Goal: Information Seeking & Learning: Learn about a topic

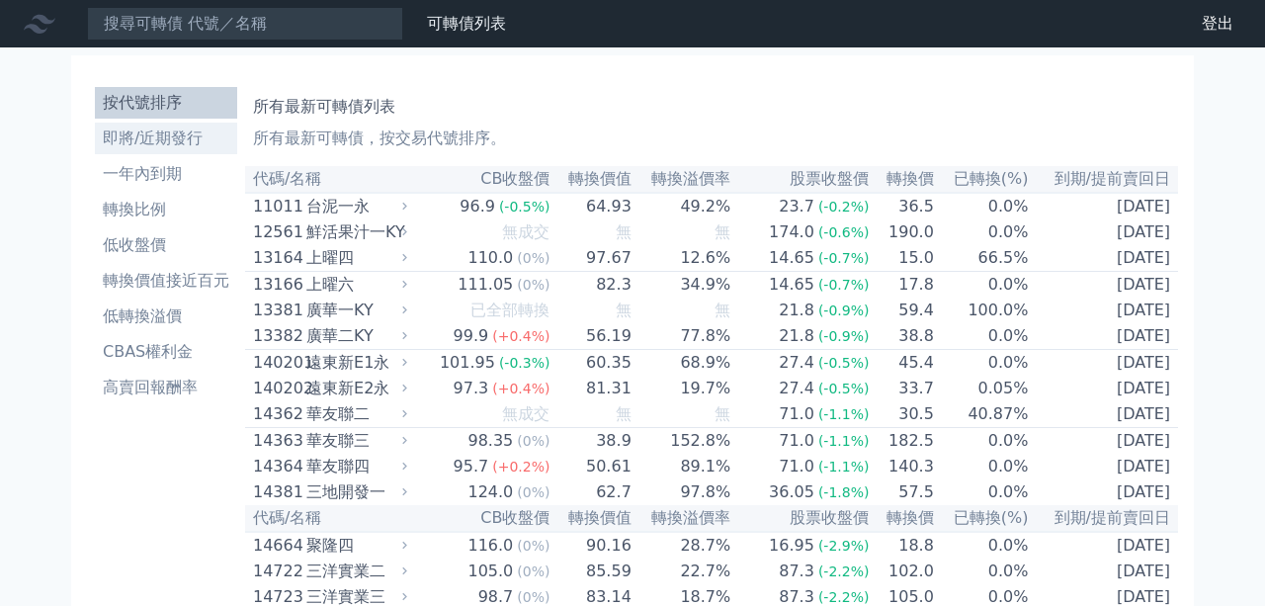
click at [197, 134] on li "即將/近期發行" at bounding box center [166, 139] width 142 height 24
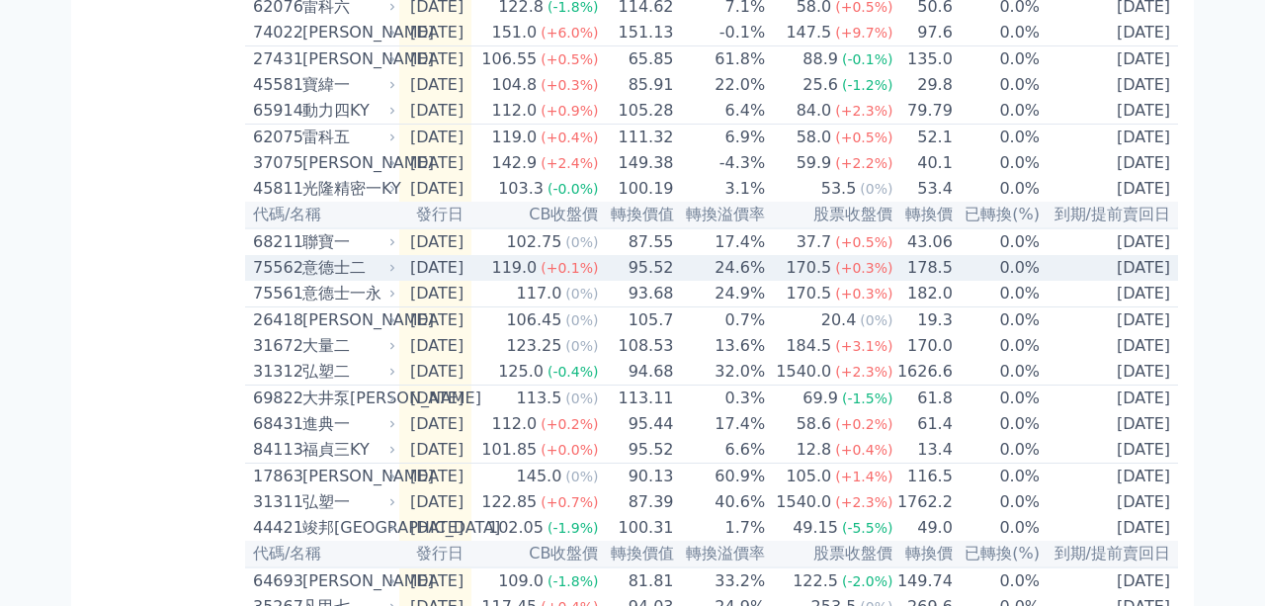
scroll to position [565, 0]
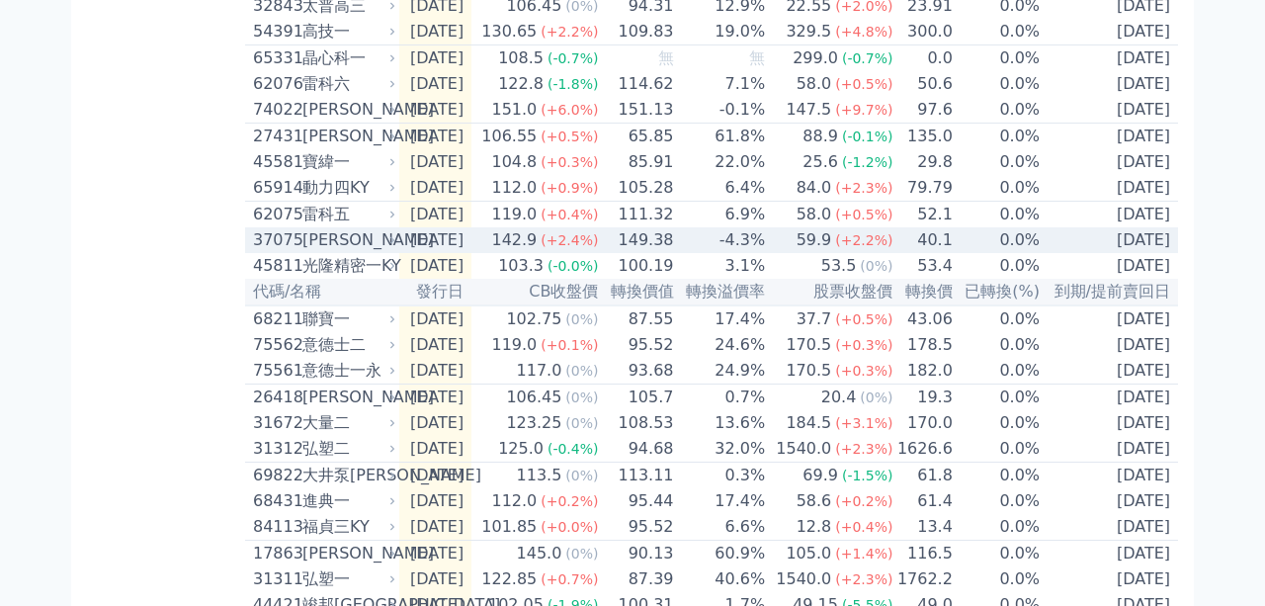
click at [313, 252] on div "[PERSON_NAME]" at bounding box center [346, 240] width 89 height 24
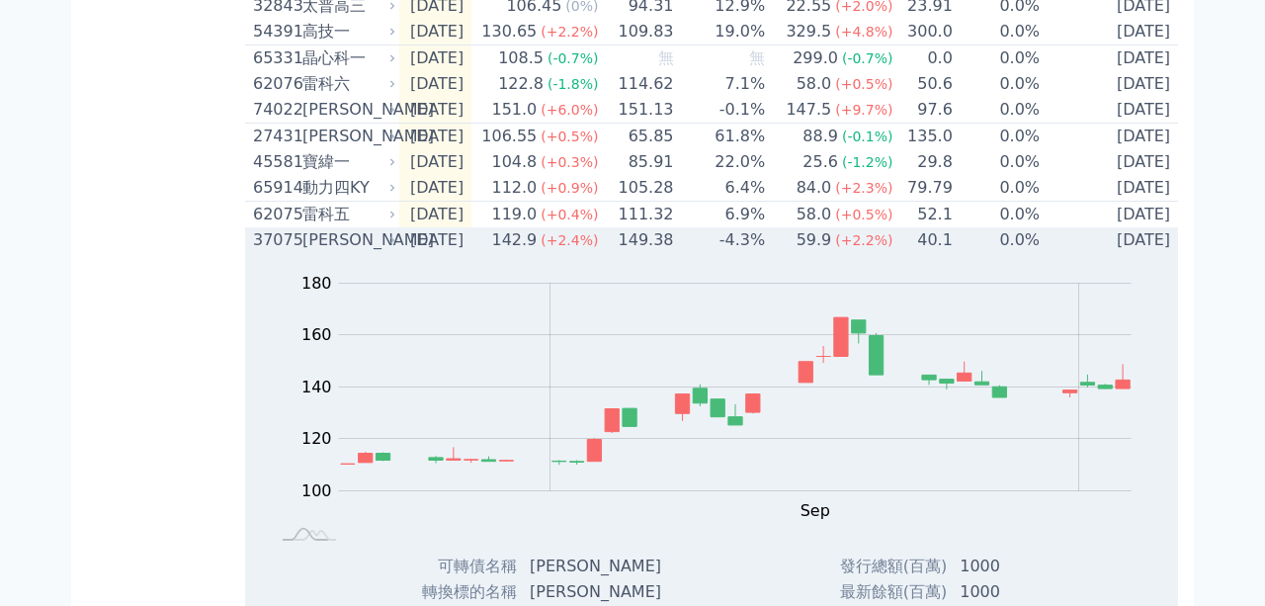
click at [333, 252] on div "[PERSON_NAME]" at bounding box center [346, 240] width 89 height 24
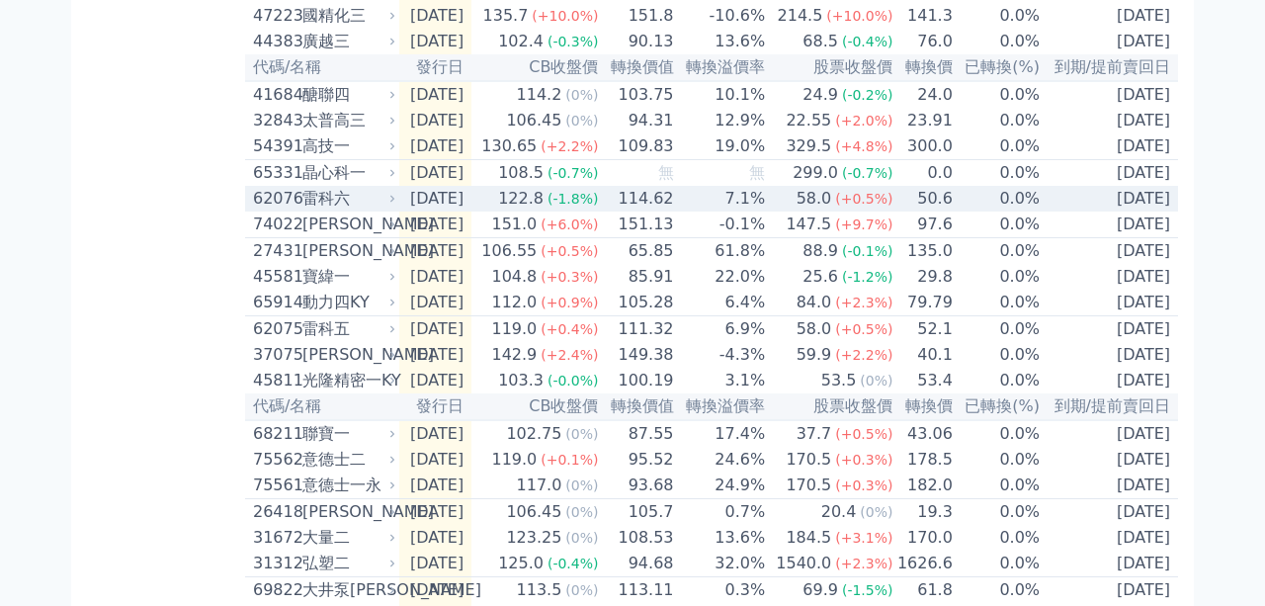
scroll to position [107, 0]
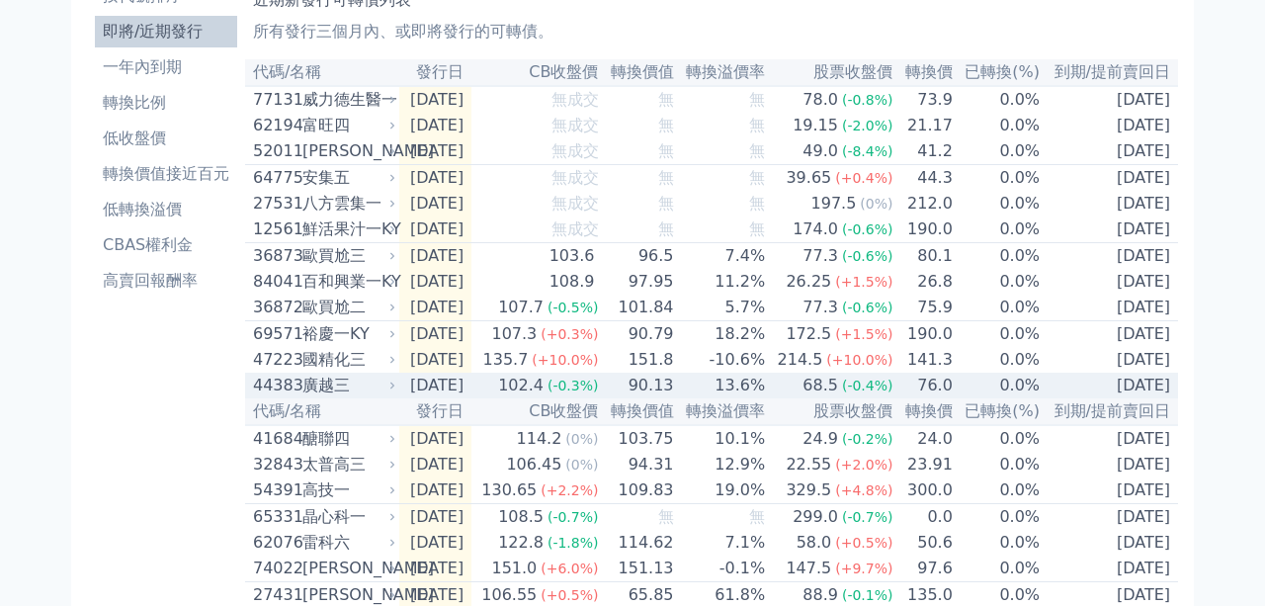
click at [663, 398] on td "90.13" at bounding box center [637, 386] width 75 height 26
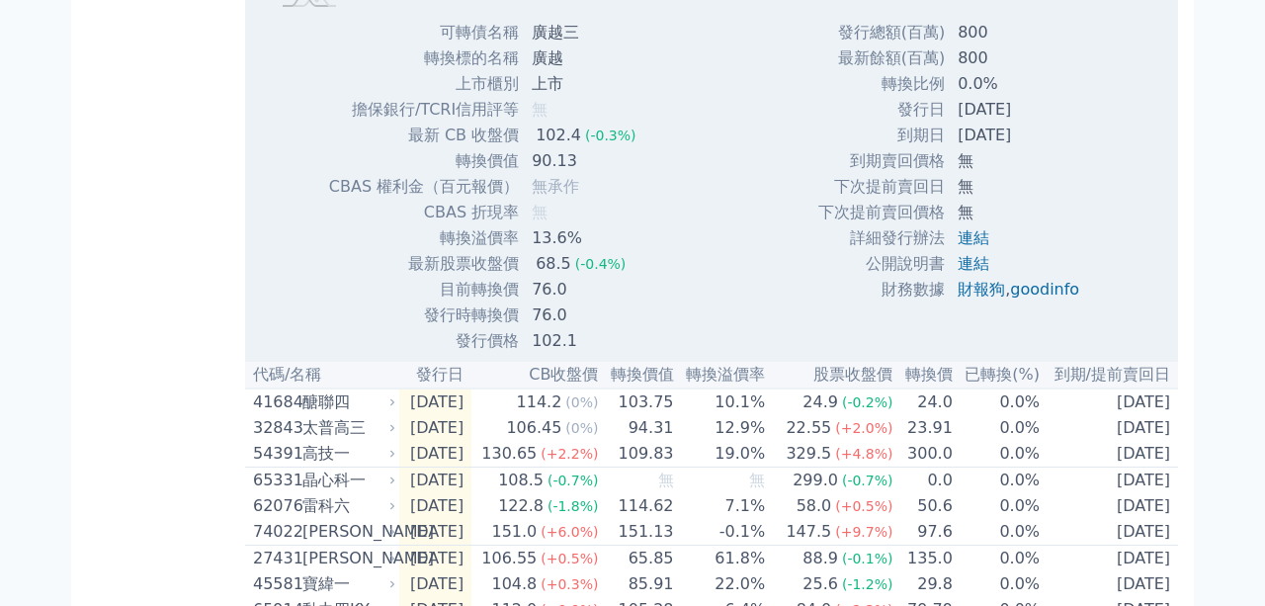
scroll to position [795, 0]
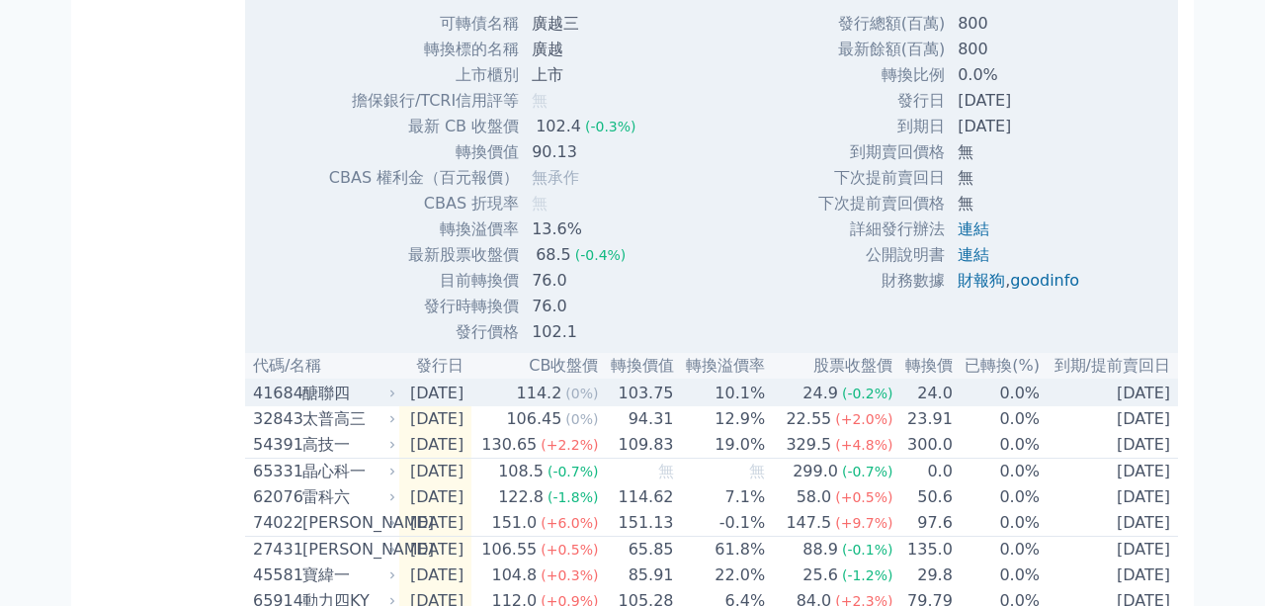
click at [342, 405] on div "醣聯四" at bounding box center [346, 393] width 89 height 24
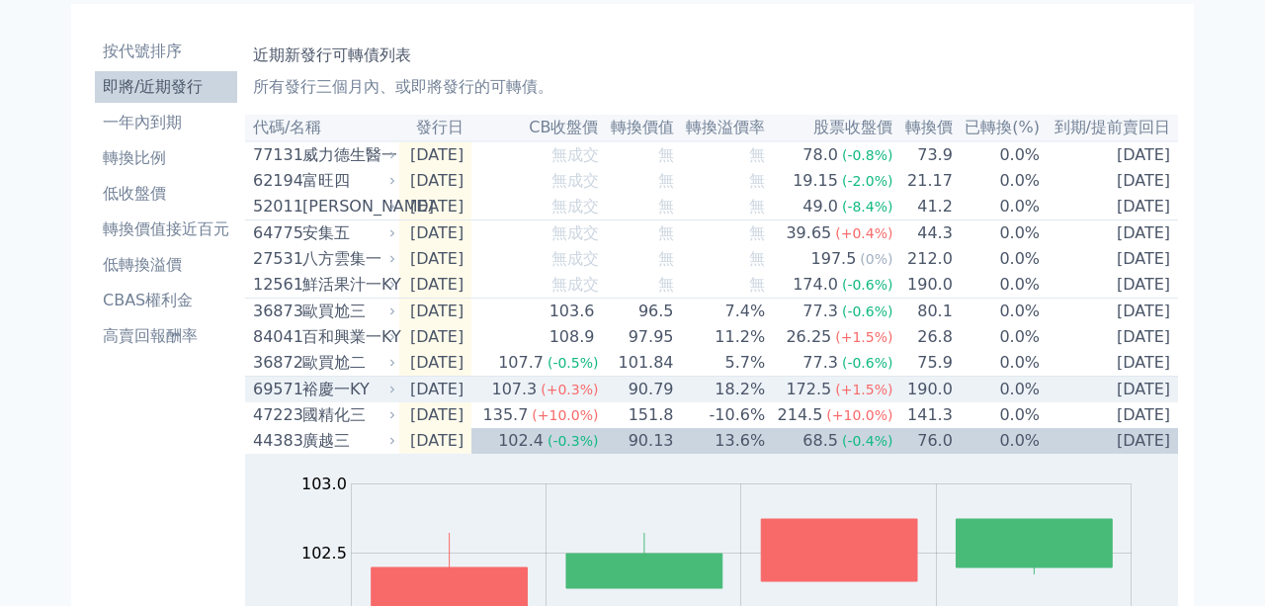
scroll to position [115, 0]
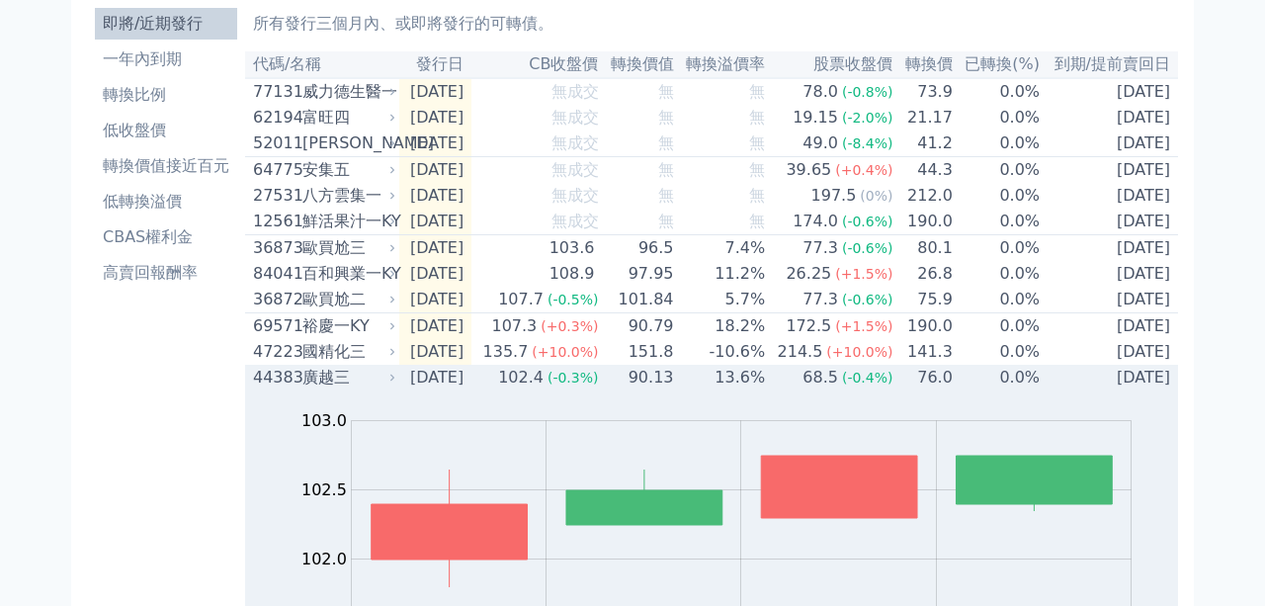
click at [319, 389] on div "廣越三" at bounding box center [346, 378] width 89 height 24
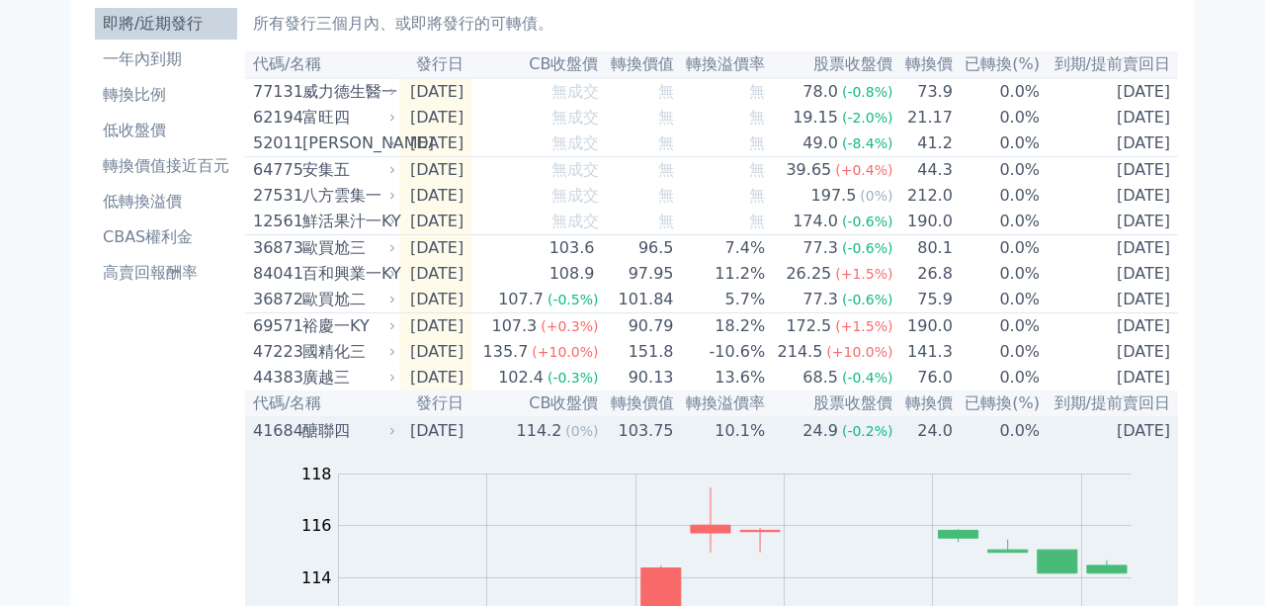
click at [335, 443] on div "醣聯四" at bounding box center [346, 431] width 89 height 24
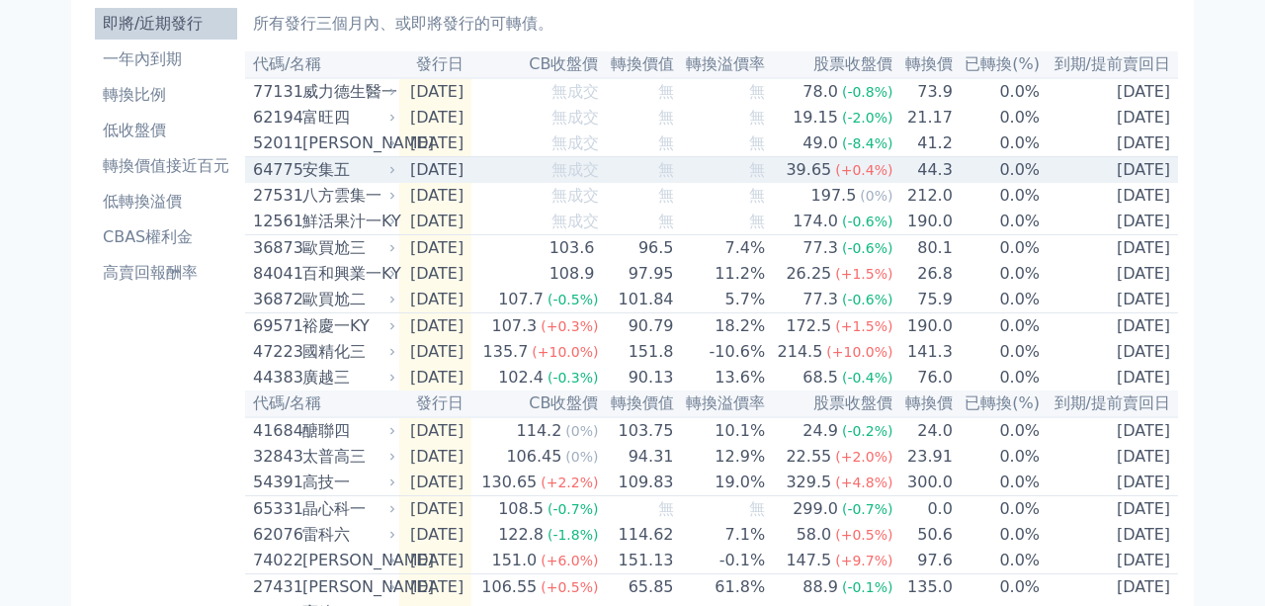
click at [330, 182] on div "安集五" at bounding box center [346, 170] width 89 height 24
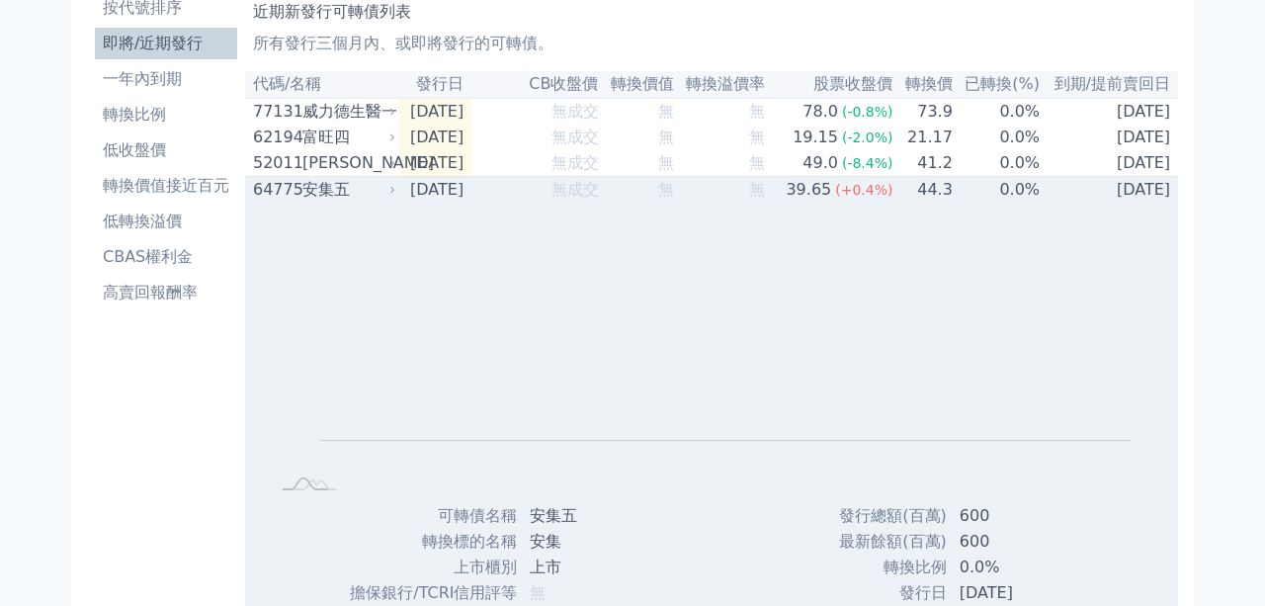
scroll to position [0, 0]
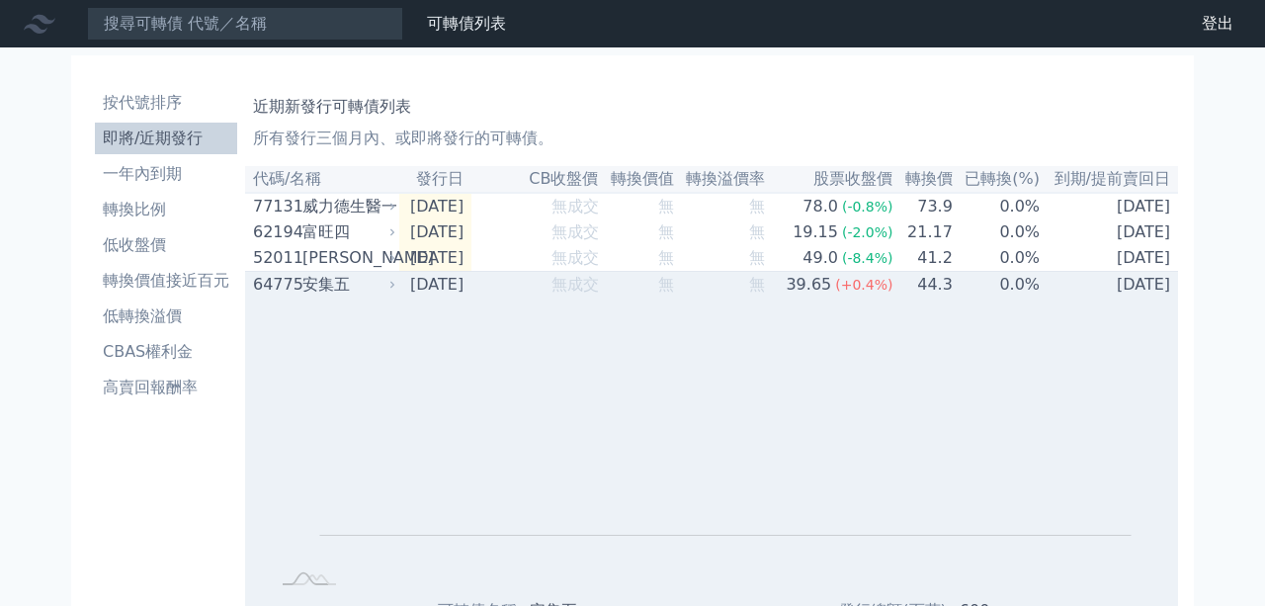
click at [317, 294] on div "安集五" at bounding box center [346, 285] width 89 height 24
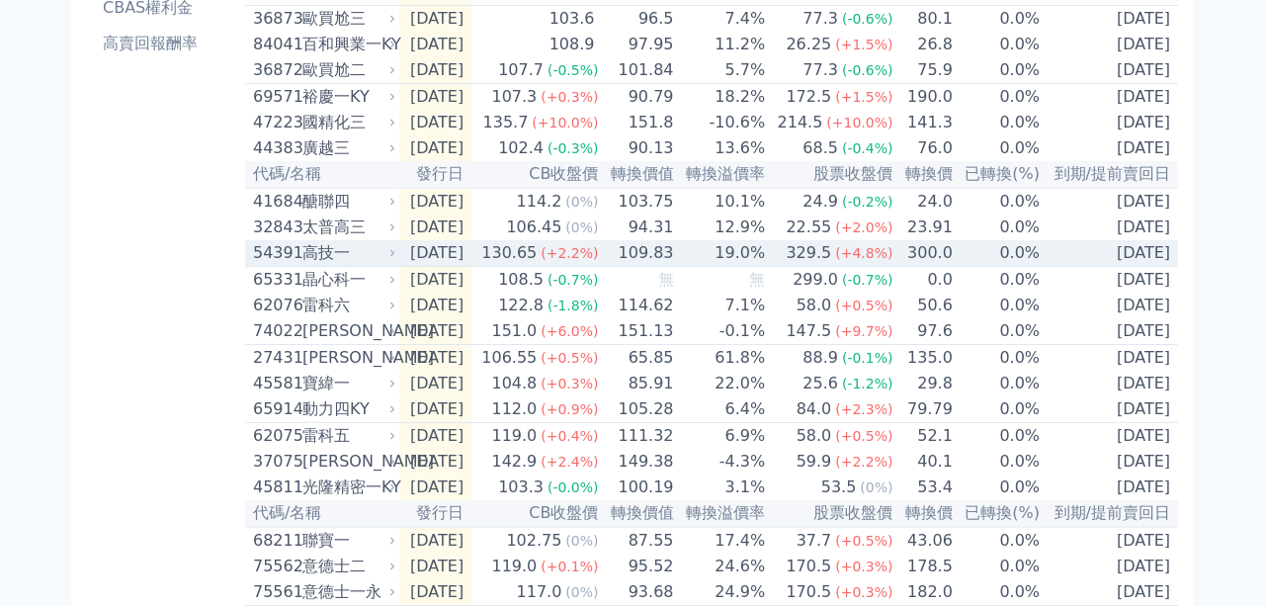
scroll to position [795, 0]
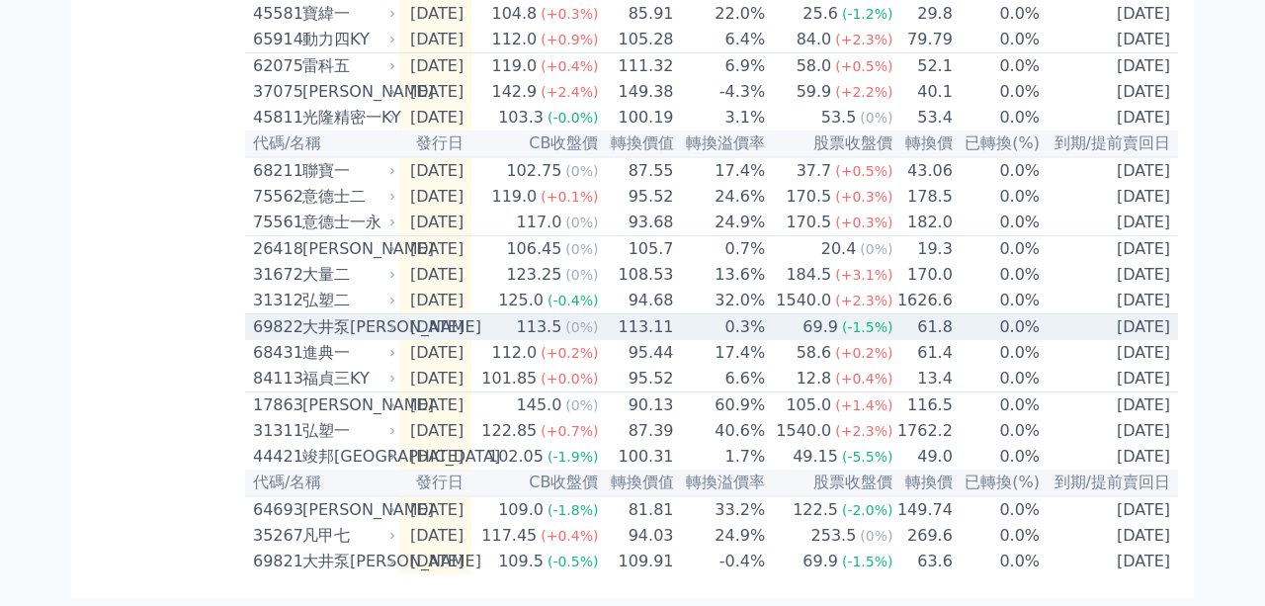
click at [305, 315] on div "大井泵[PERSON_NAME]" at bounding box center [346, 327] width 89 height 24
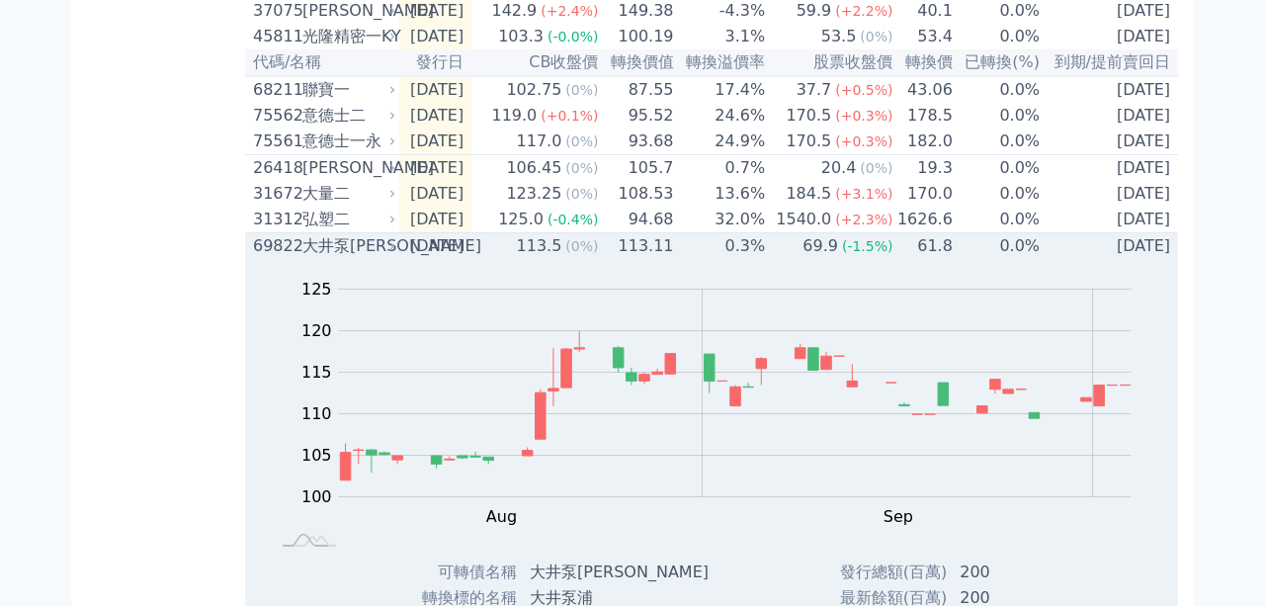
scroll to position [1253, 0]
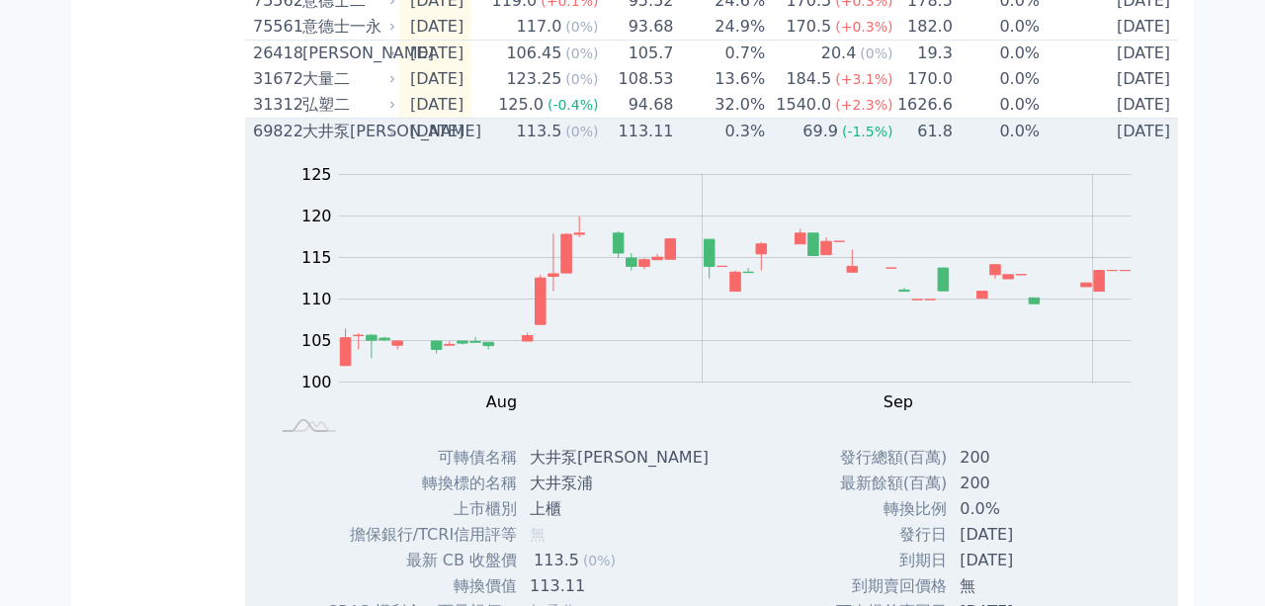
click at [325, 143] on div "大井泵[PERSON_NAME]" at bounding box center [346, 132] width 89 height 24
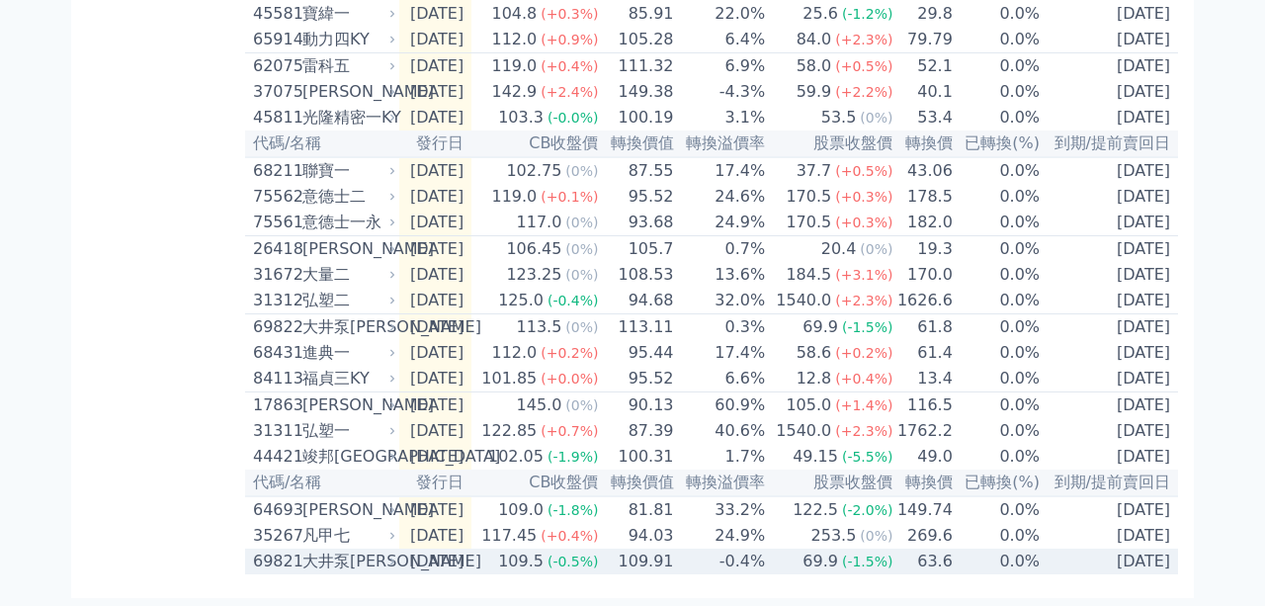
click at [351, 552] on div "大井泵[PERSON_NAME]" at bounding box center [346, 562] width 89 height 24
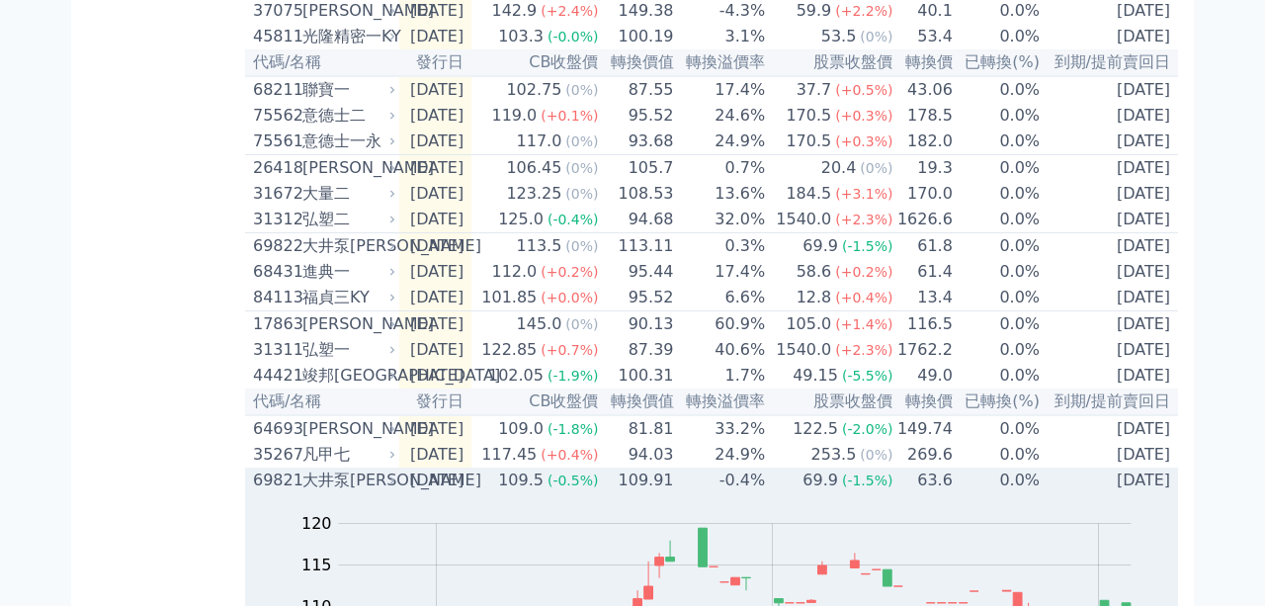
click at [349, 492] on div "大井泵[PERSON_NAME]" at bounding box center [346, 480] width 89 height 24
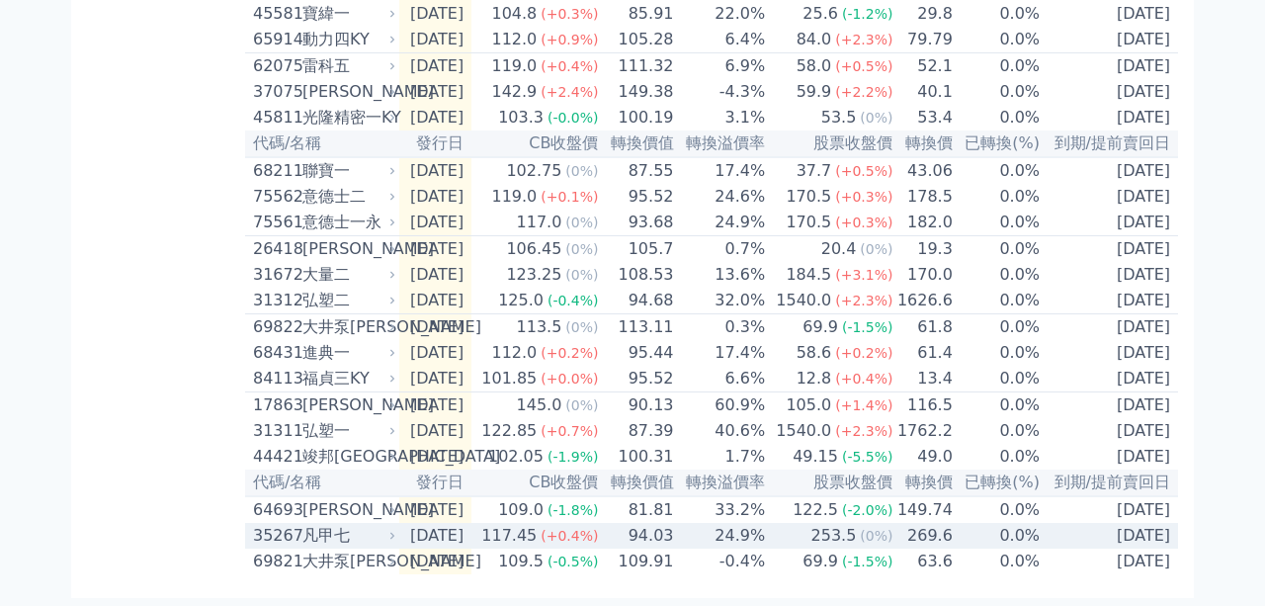
click at [328, 540] on div "凡甲七" at bounding box center [346, 536] width 89 height 24
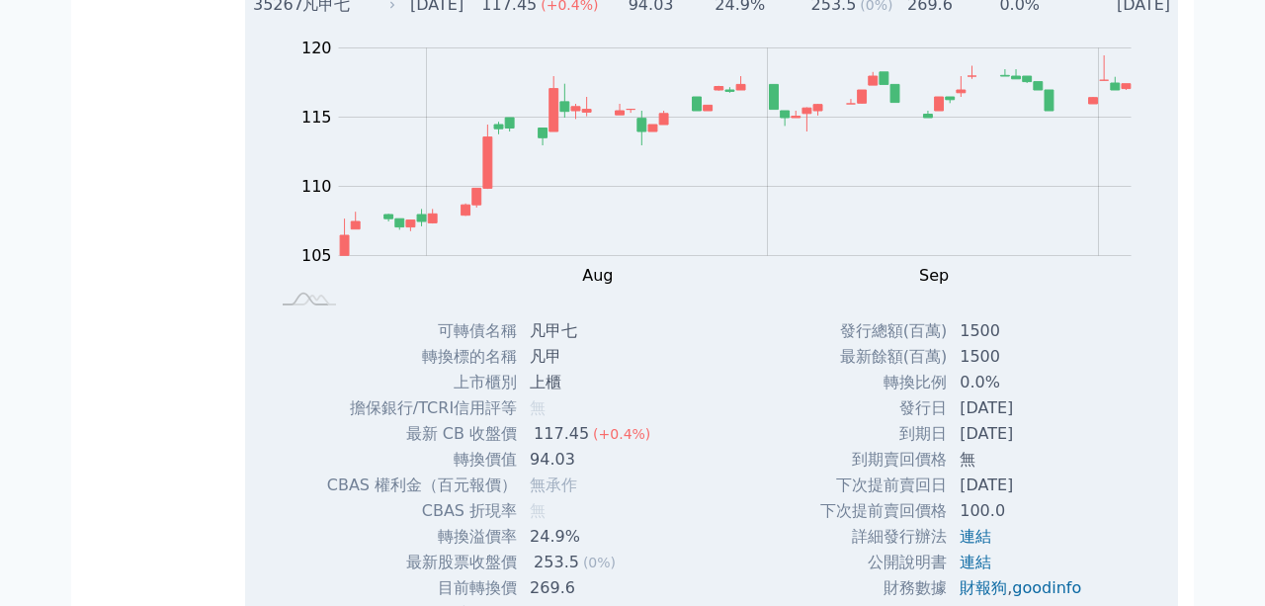
scroll to position [1253, 0]
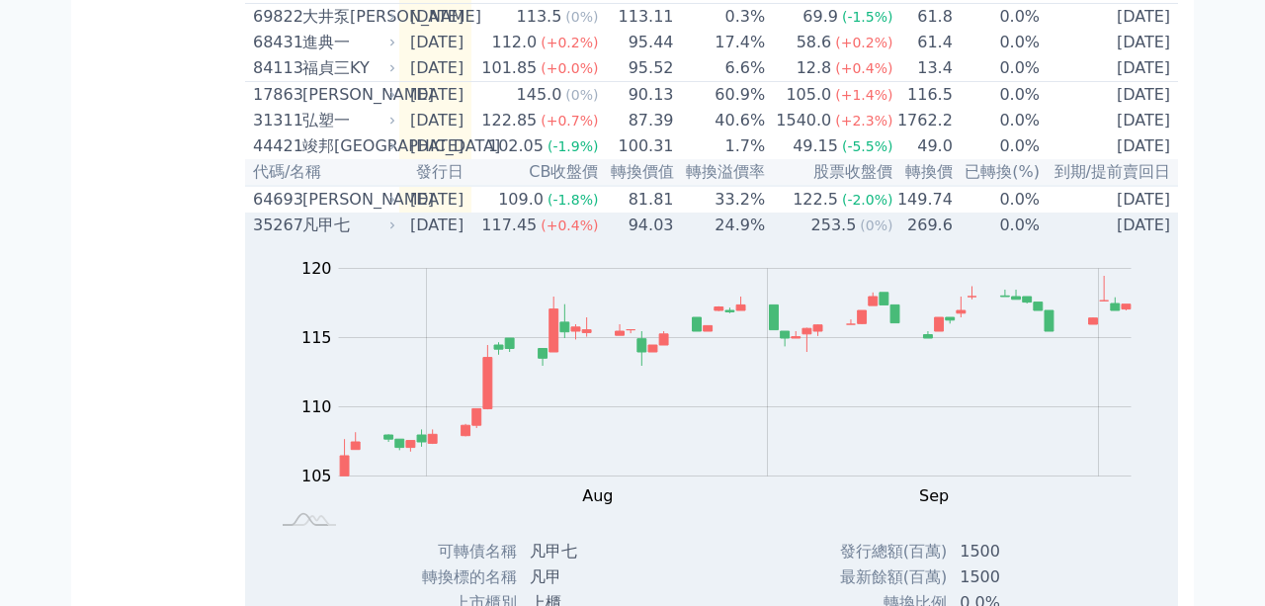
click at [327, 237] on div "凡甲七" at bounding box center [346, 225] width 89 height 24
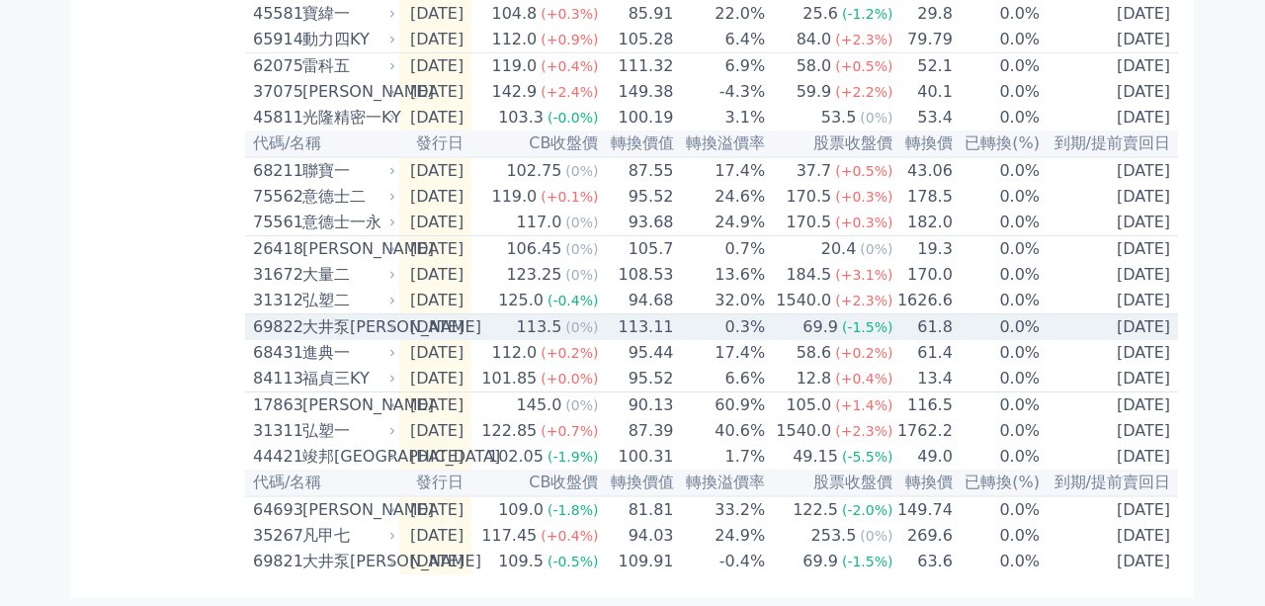
scroll to position [795, 0]
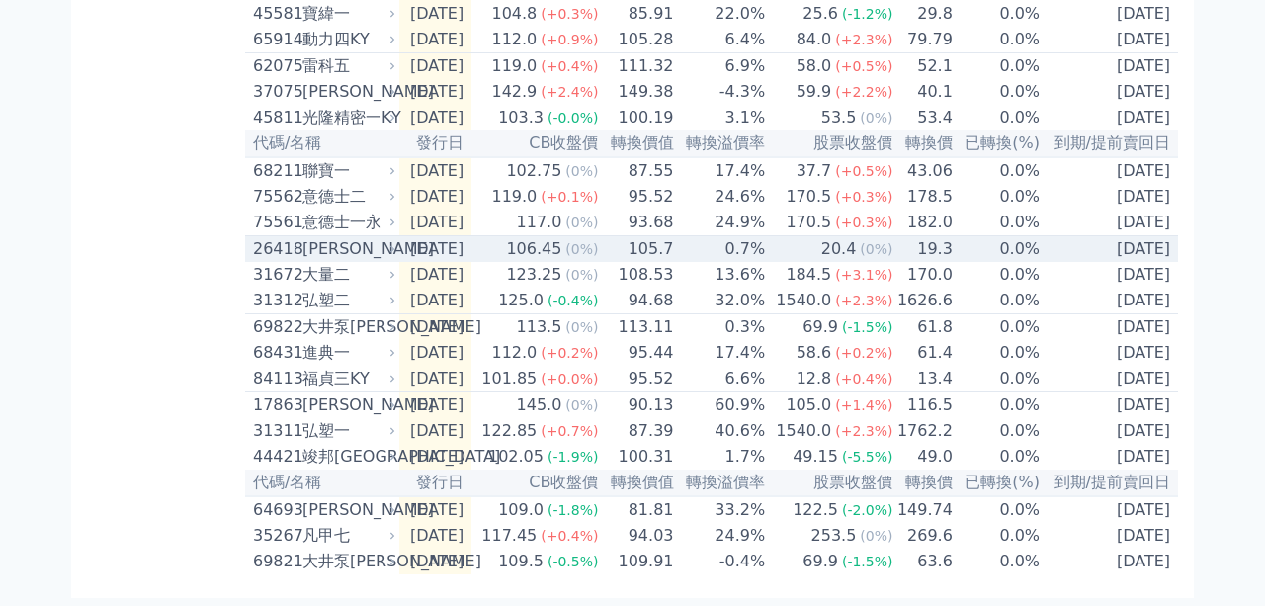
click at [338, 237] on div "[PERSON_NAME]" at bounding box center [346, 249] width 89 height 24
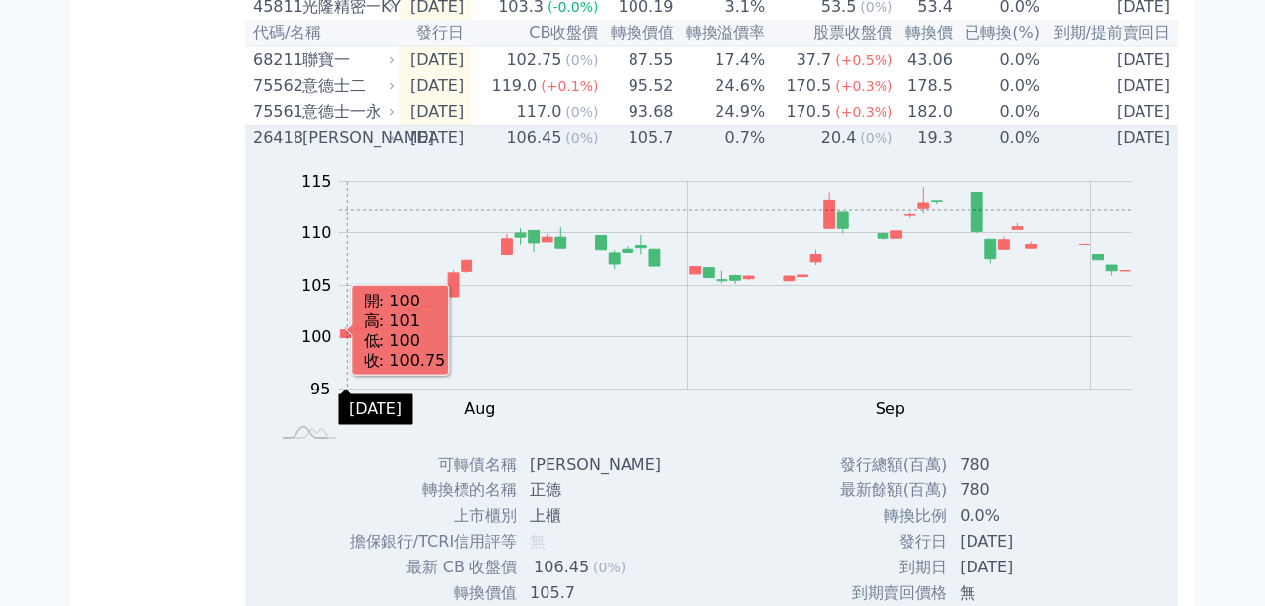
scroll to position [680, 0]
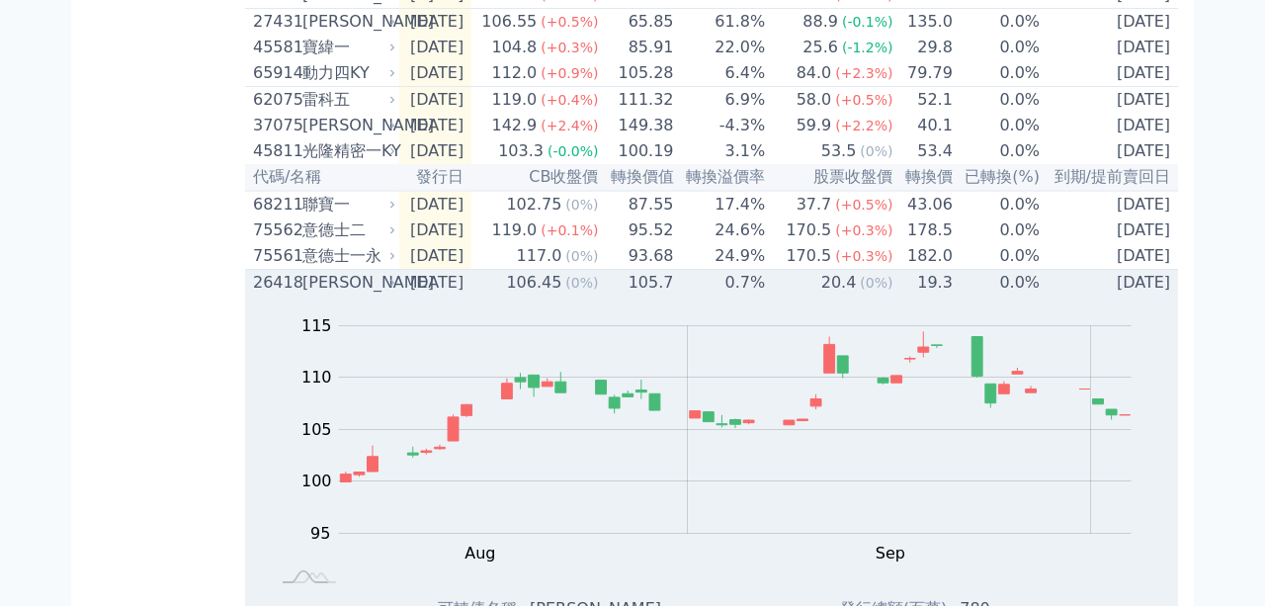
click at [336, 295] on div "[PERSON_NAME]" at bounding box center [346, 283] width 89 height 24
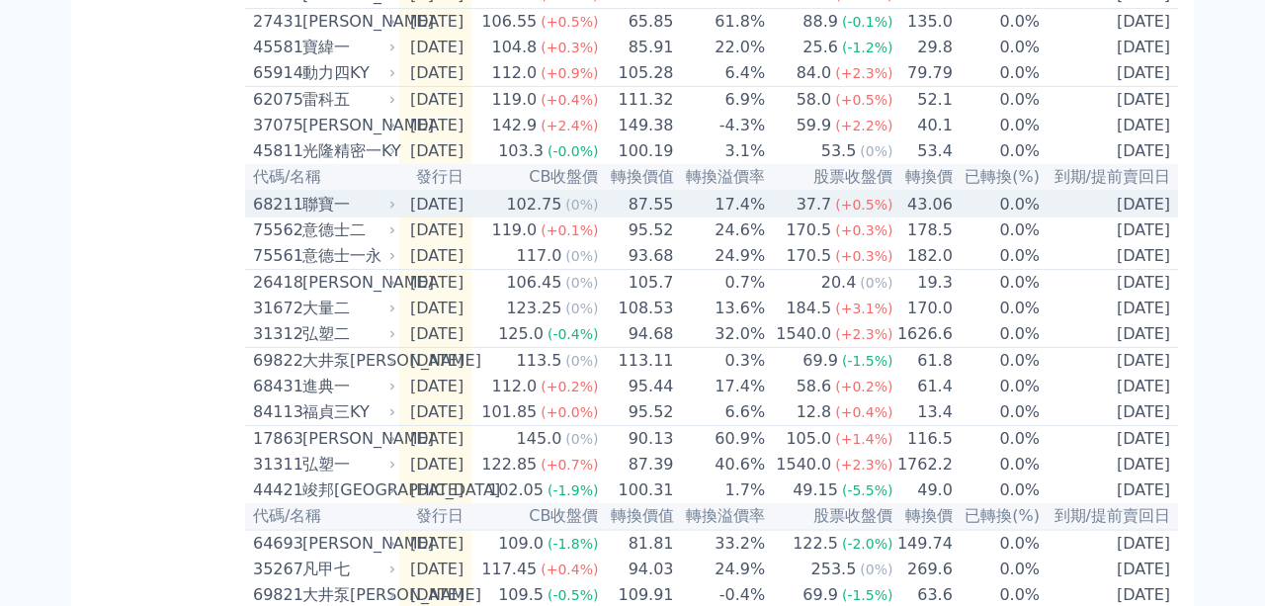
click at [335, 216] on div "聯寶一" at bounding box center [346, 205] width 89 height 24
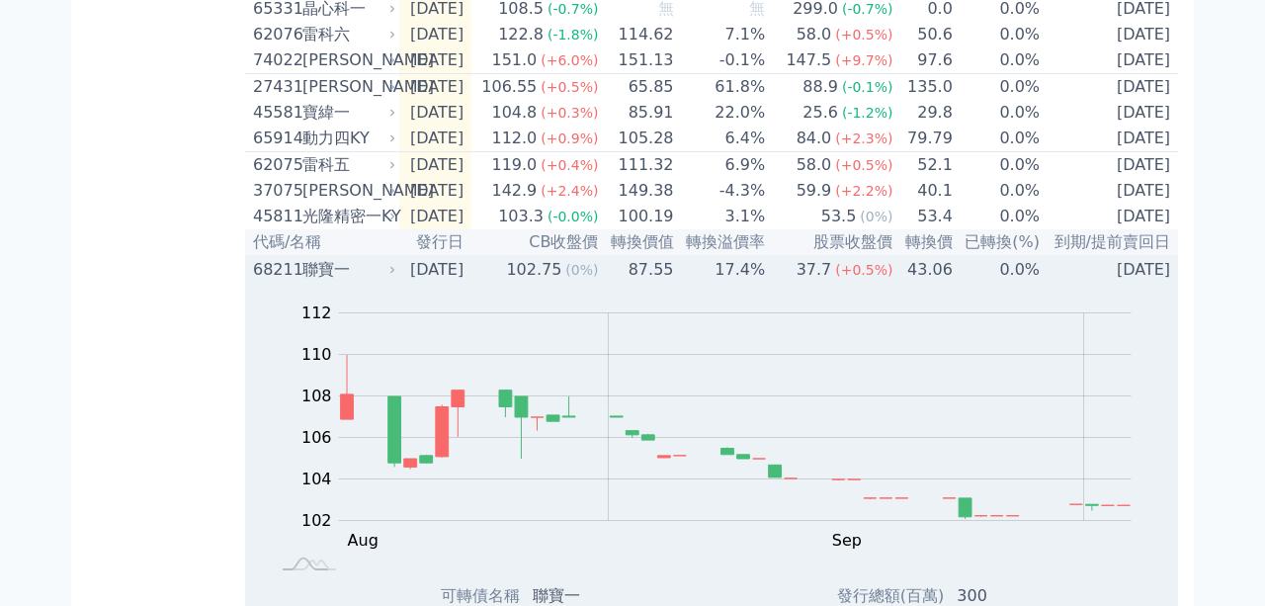
scroll to position [565, 0]
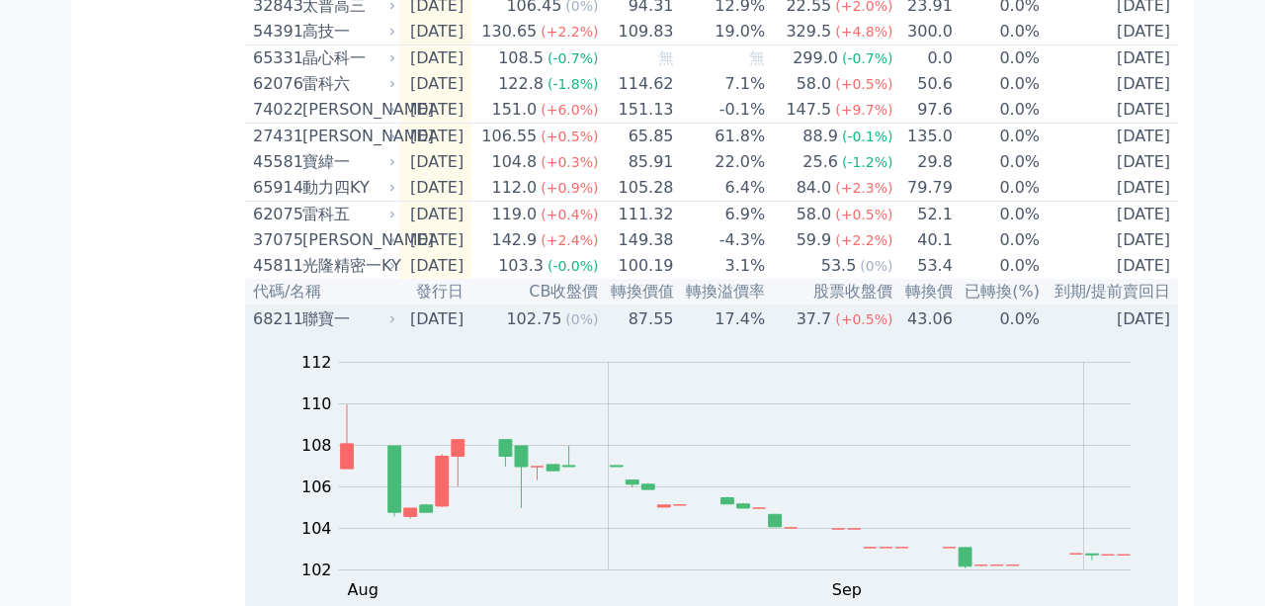
click at [323, 331] on div "聯寶一" at bounding box center [346, 319] width 89 height 24
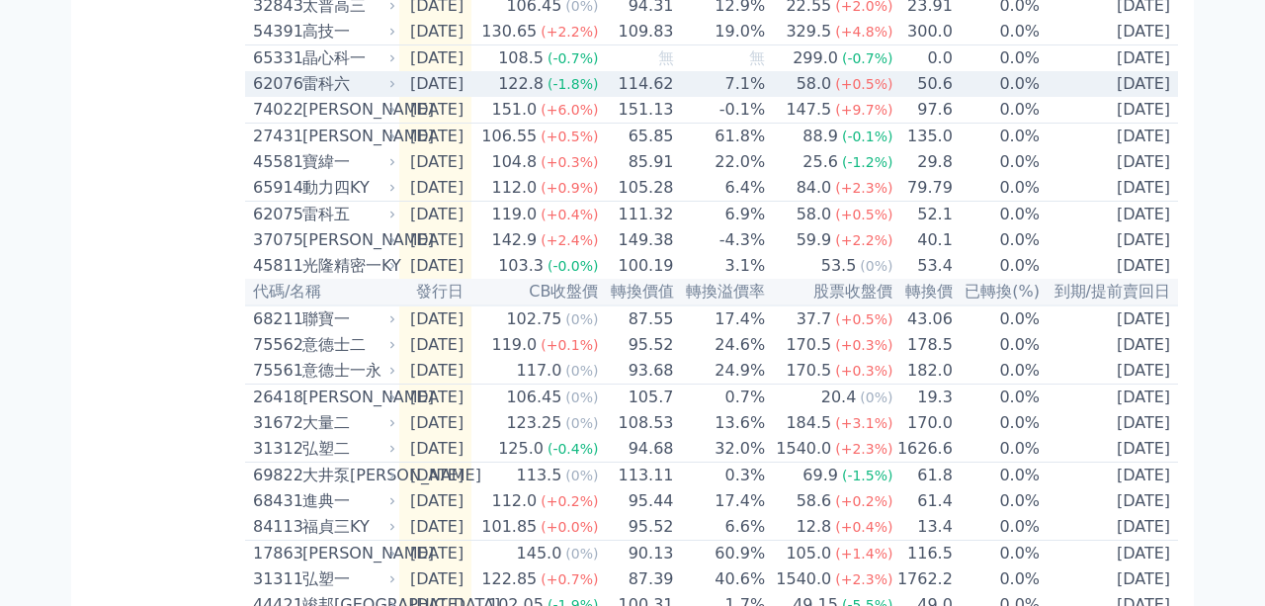
click at [327, 96] on div "雷科六" at bounding box center [346, 84] width 89 height 24
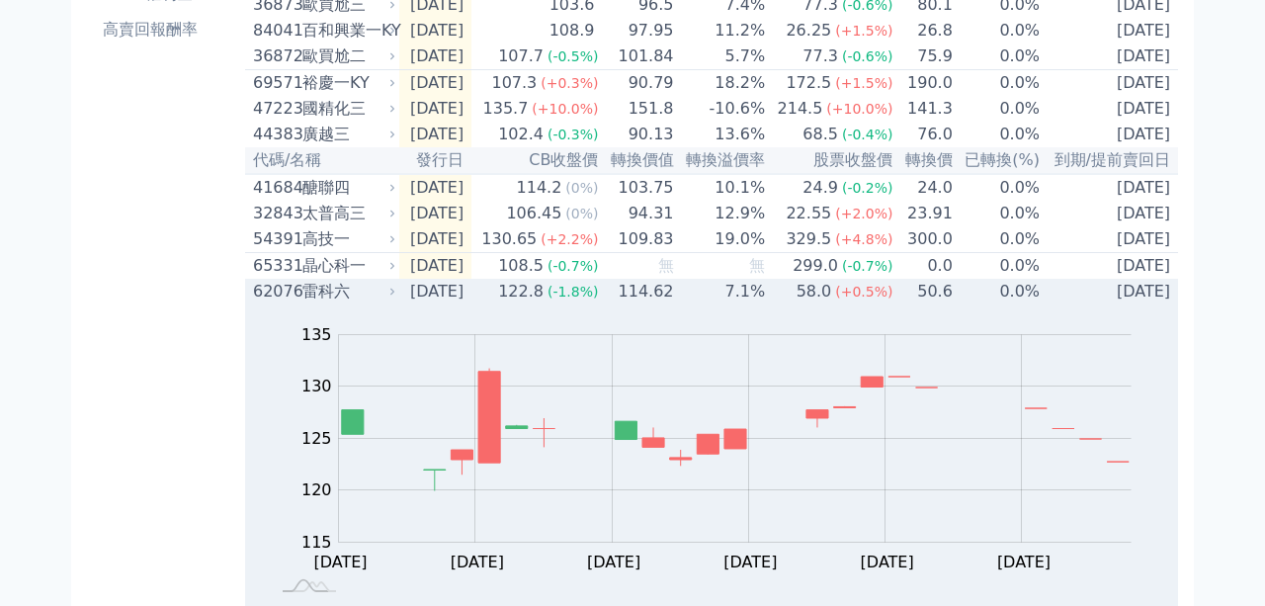
scroll to position [336, 0]
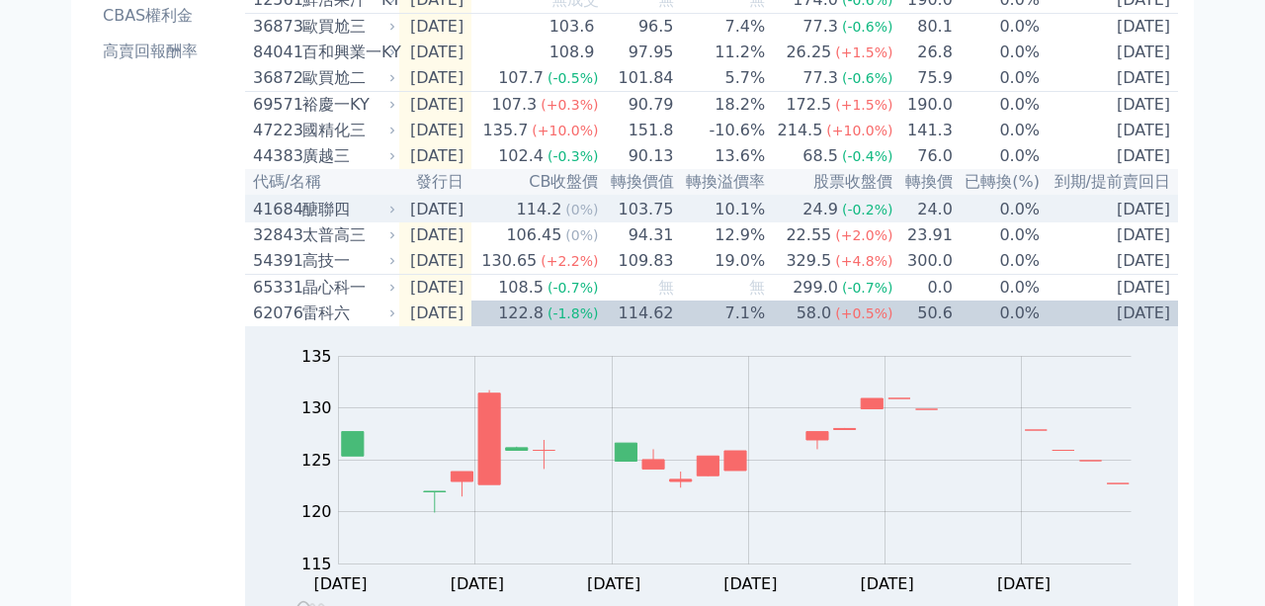
click at [313, 221] on div "醣聯四" at bounding box center [346, 210] width 89 height 24
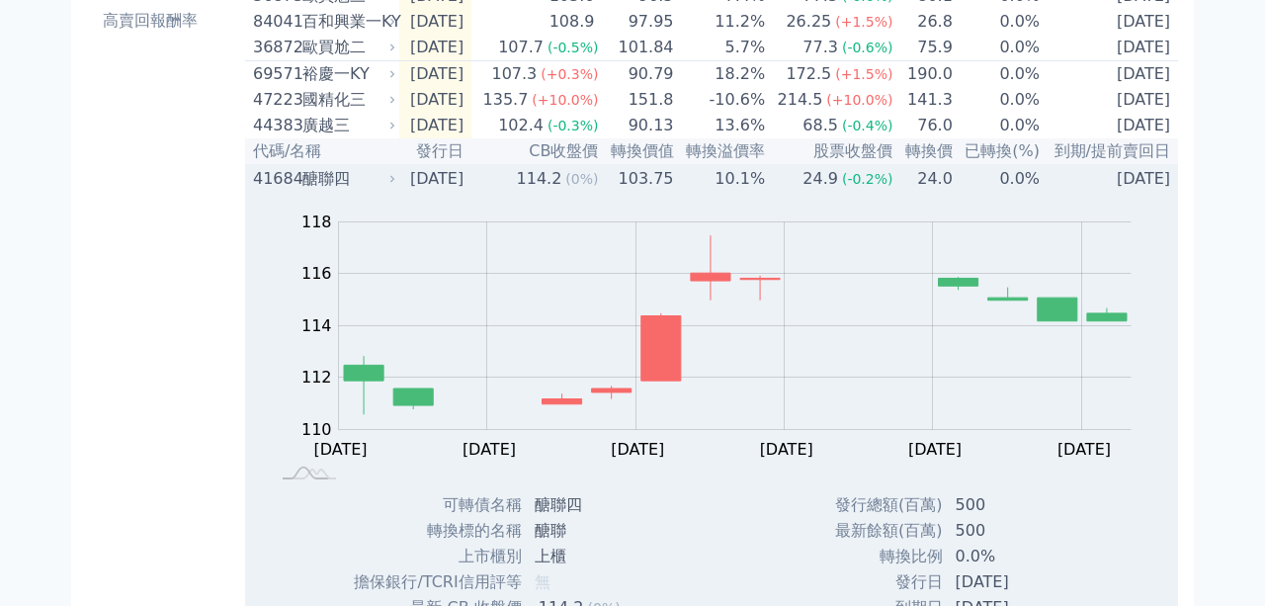
scroll to position [221, 0]
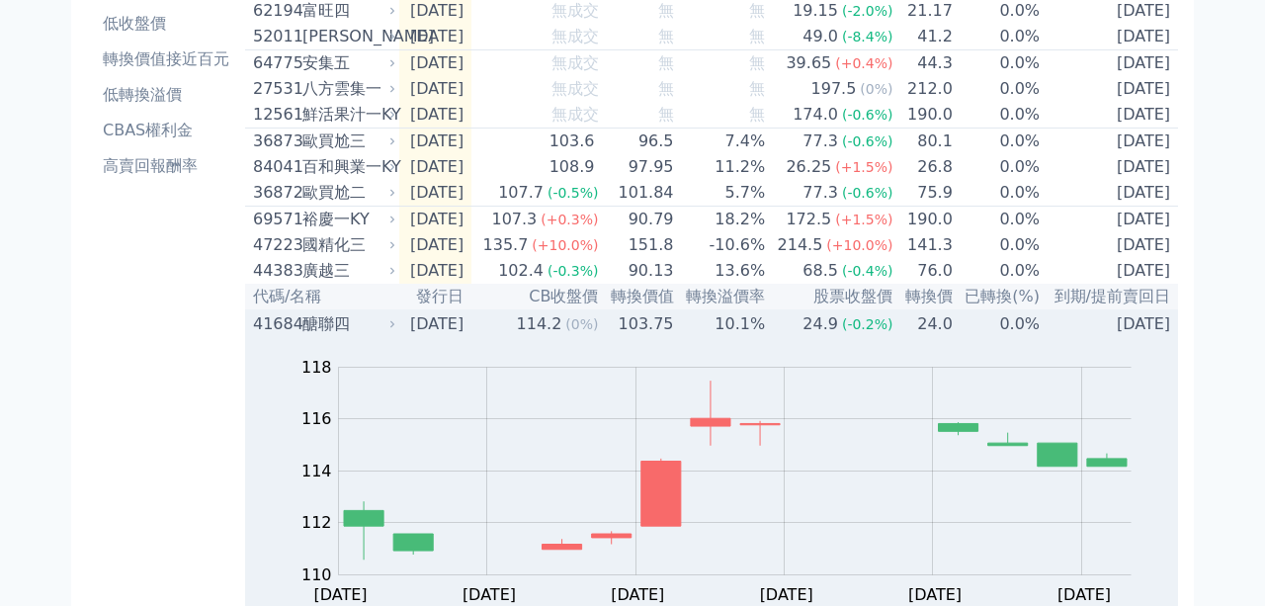
click at [315, 336] on div "醣聯四" at bounding box center [346, 324] width 89 height 24
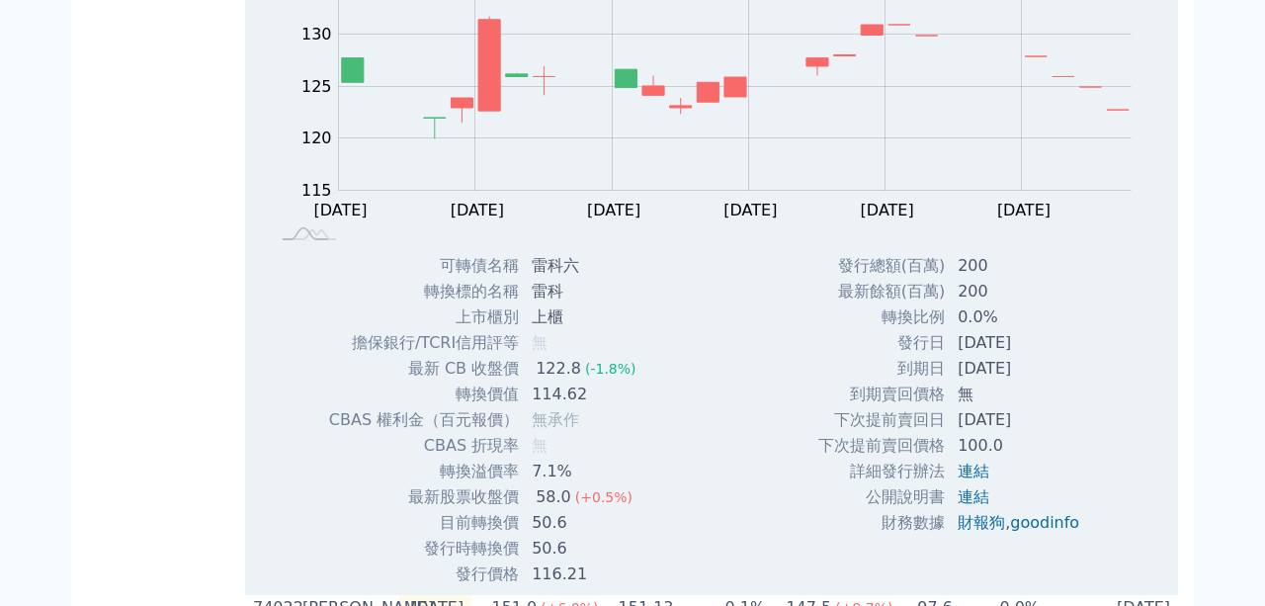
scroll to position [451, 0]
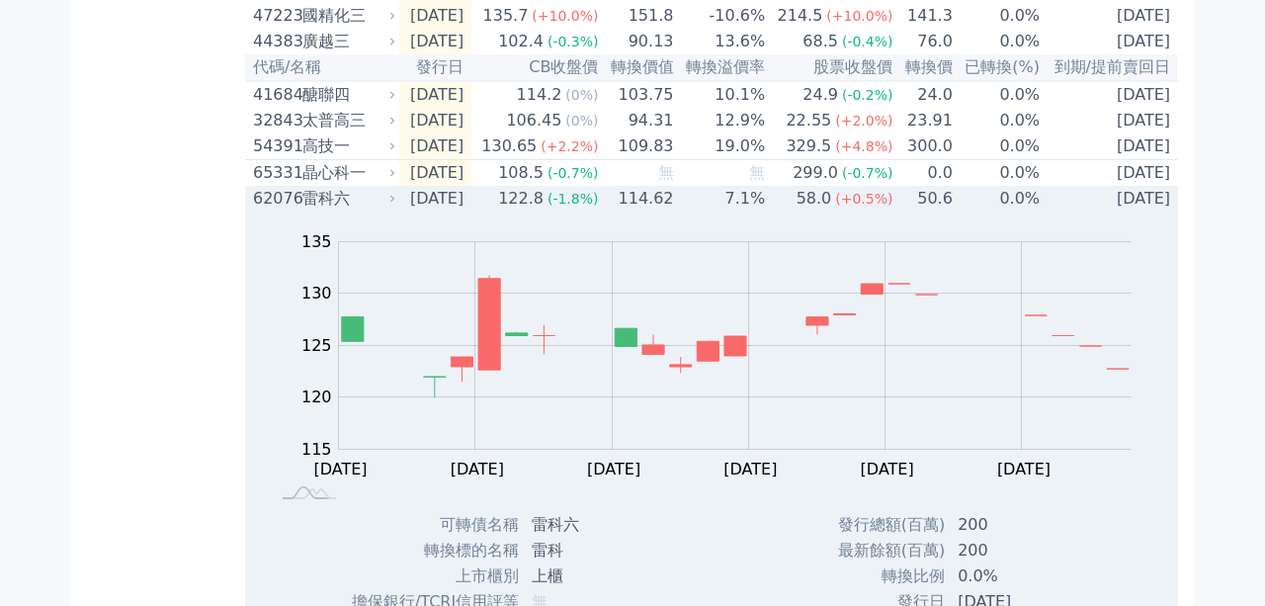
click at [321, 211] on div "雷科六" at bounding box center [346, 199] width 89 height 24
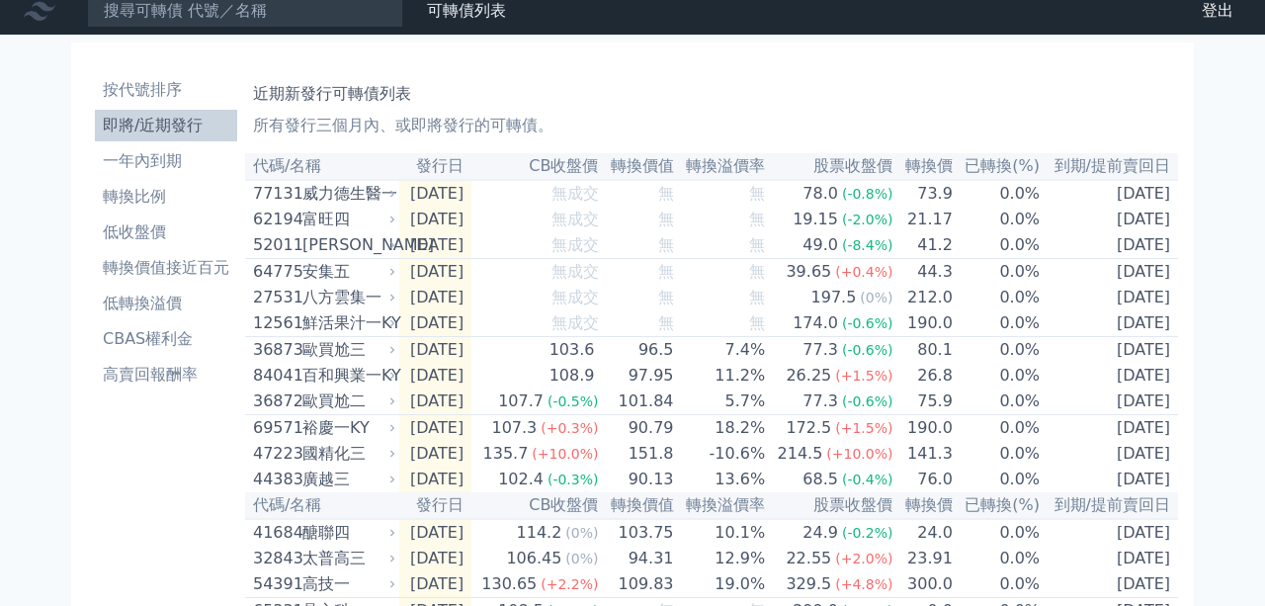
scroll to position [0, 0]
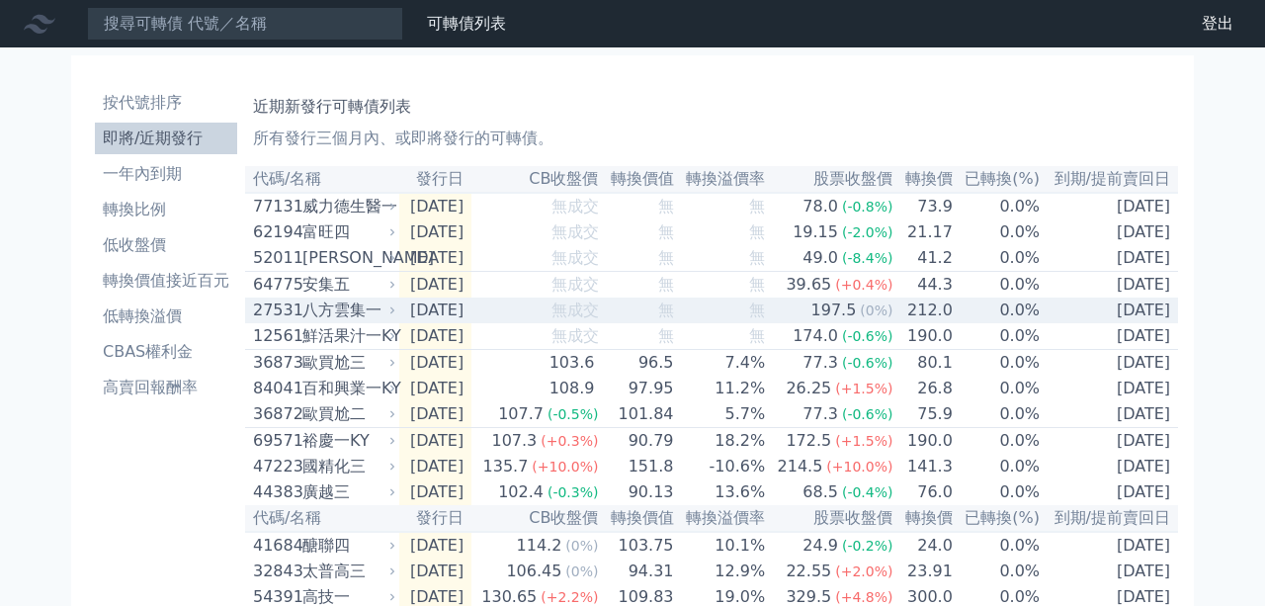
click at [341, 322] on div "八方雲集一" at bounding box center [346, 310] width 89 height 24
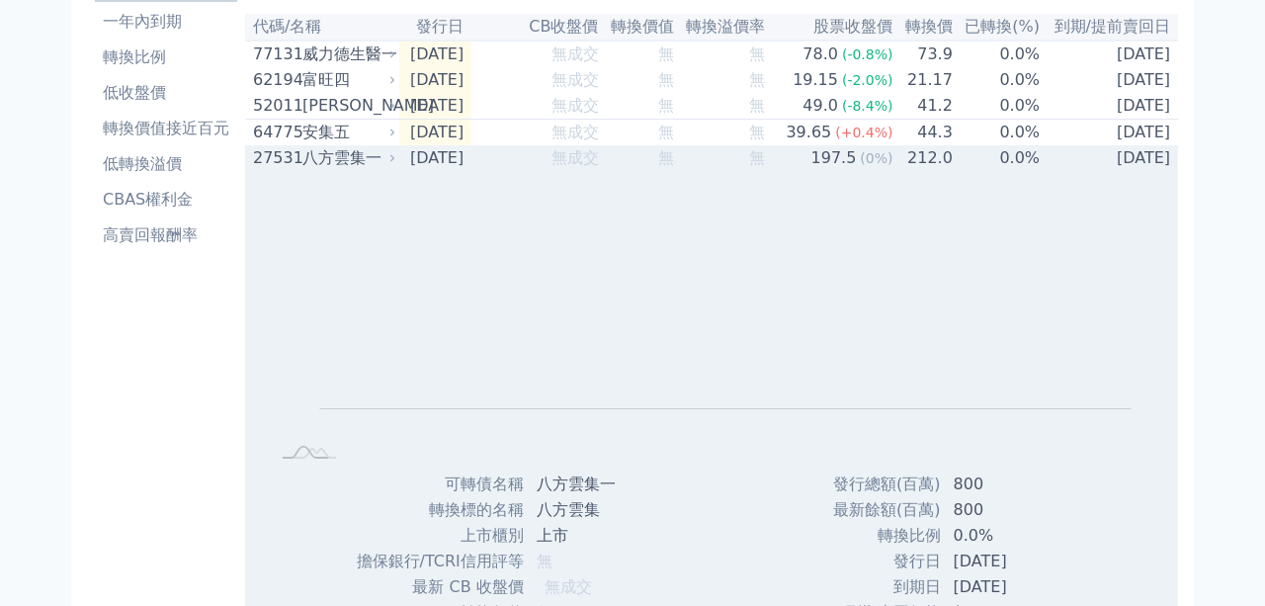
scroll to position [115, 0]
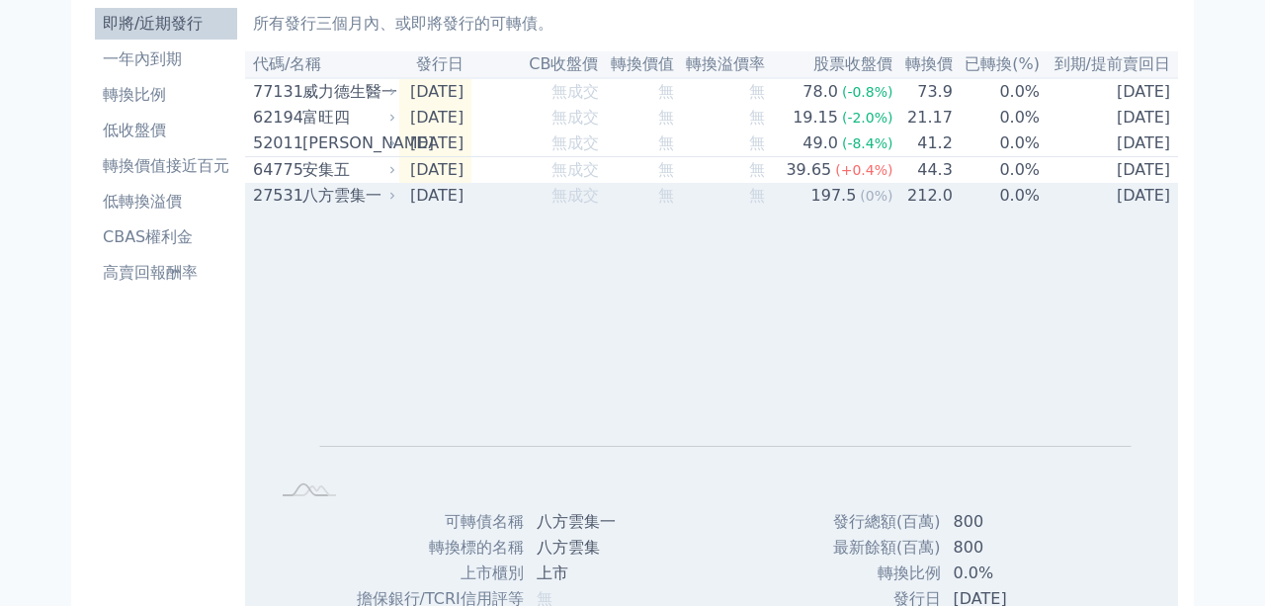
click at [329, 208] on div "八方雲集一" at bounding box center [346, 196] width 89 height 24
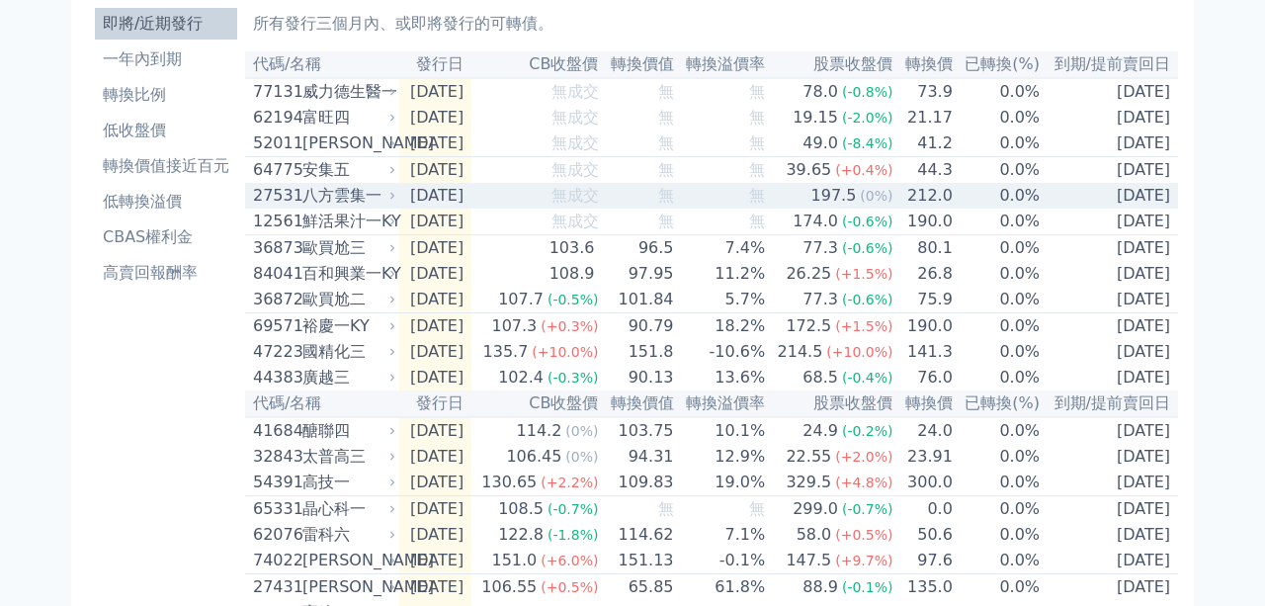
click at [357, 203] on div "八方雲集一" at bounding box center [346, 196] width 89 height 24
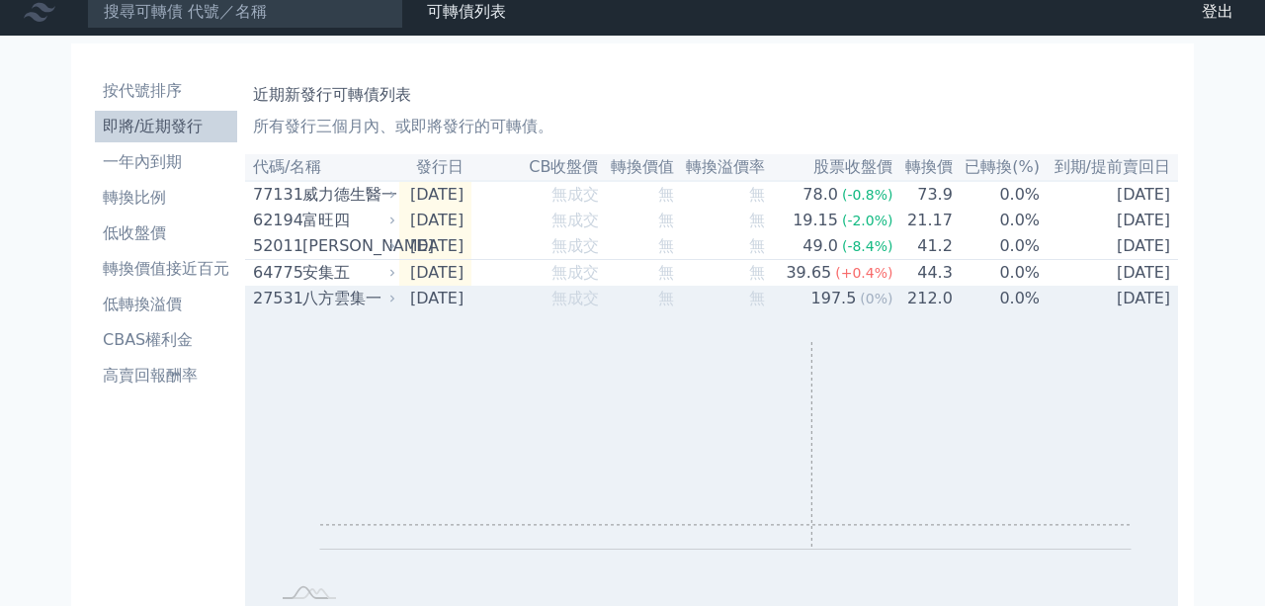
scroll to position [0, 0]
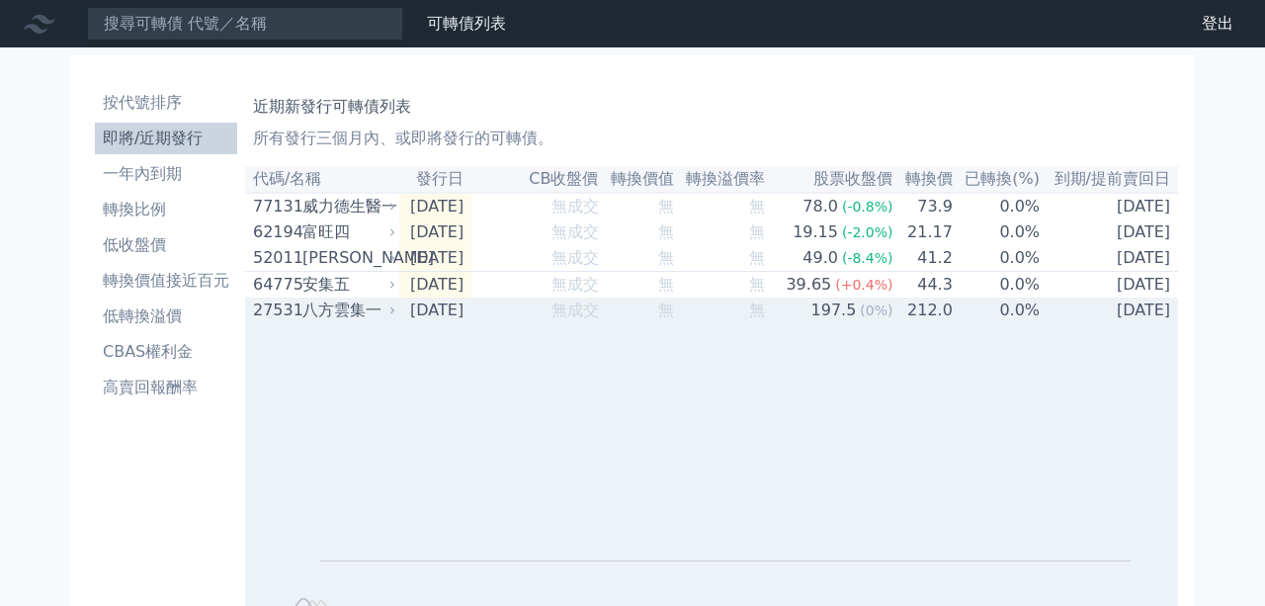
click at [361, 318] on div "八方雲集一" at bounding box center [346, 310] width 89 height 24
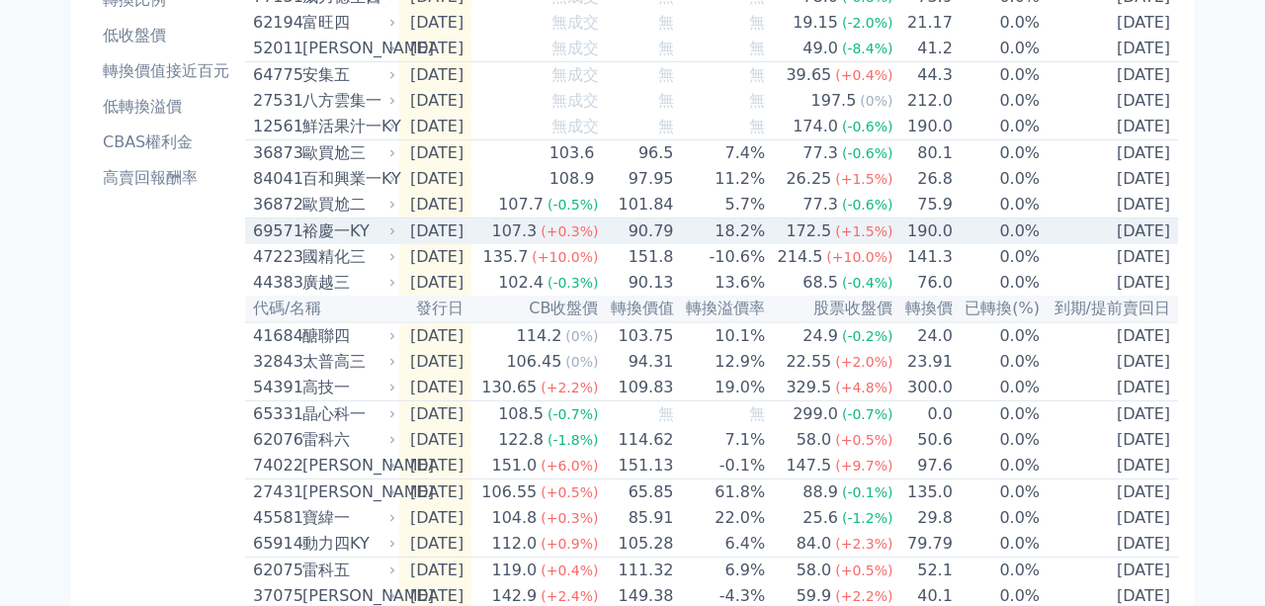
scroll to position [221, 0]
